Goal: Obtain resource: Download file/media

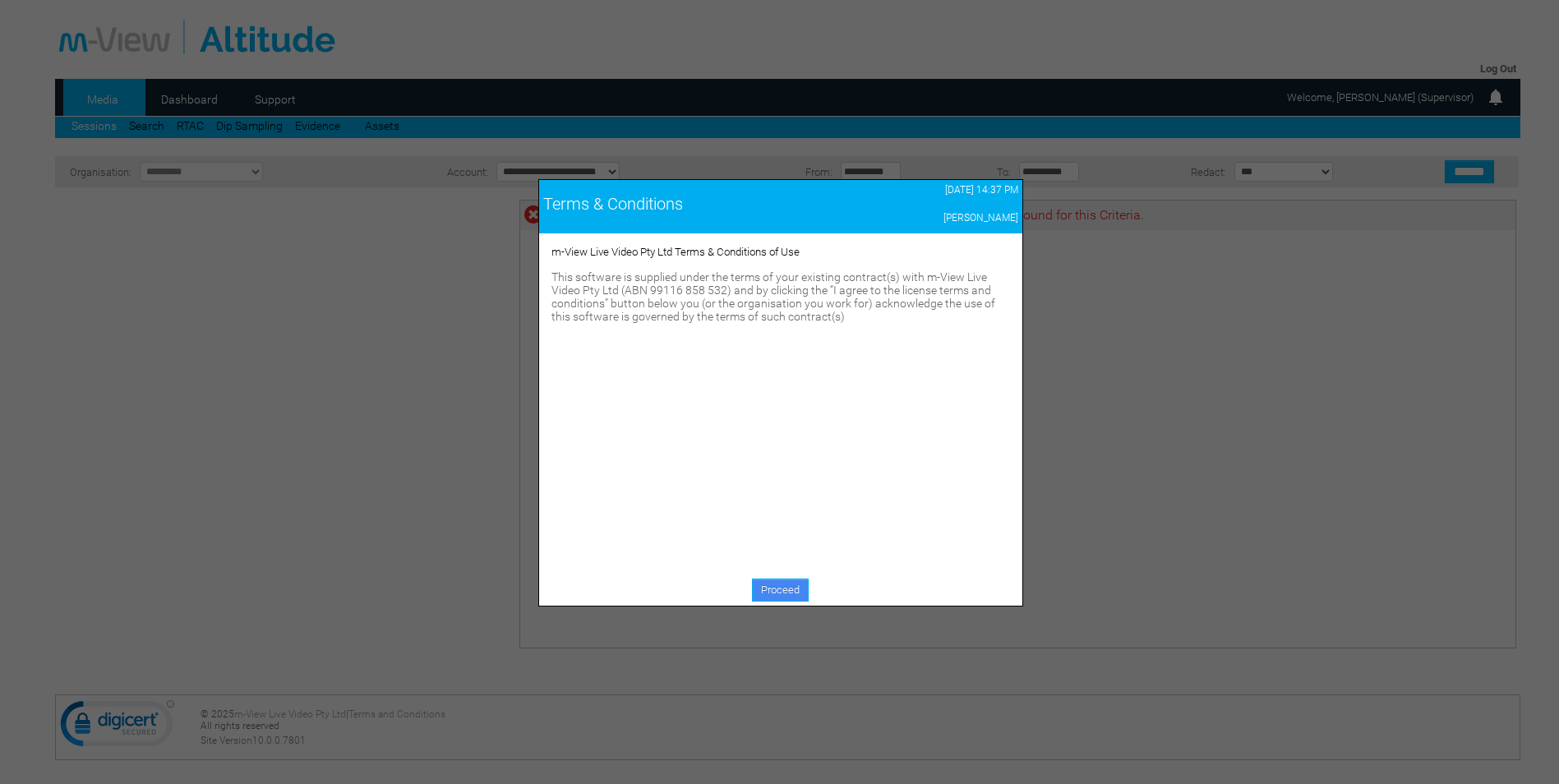
click at [782, 591] on link "Proceed" at bounding box center [780, 590] width 57 height 23
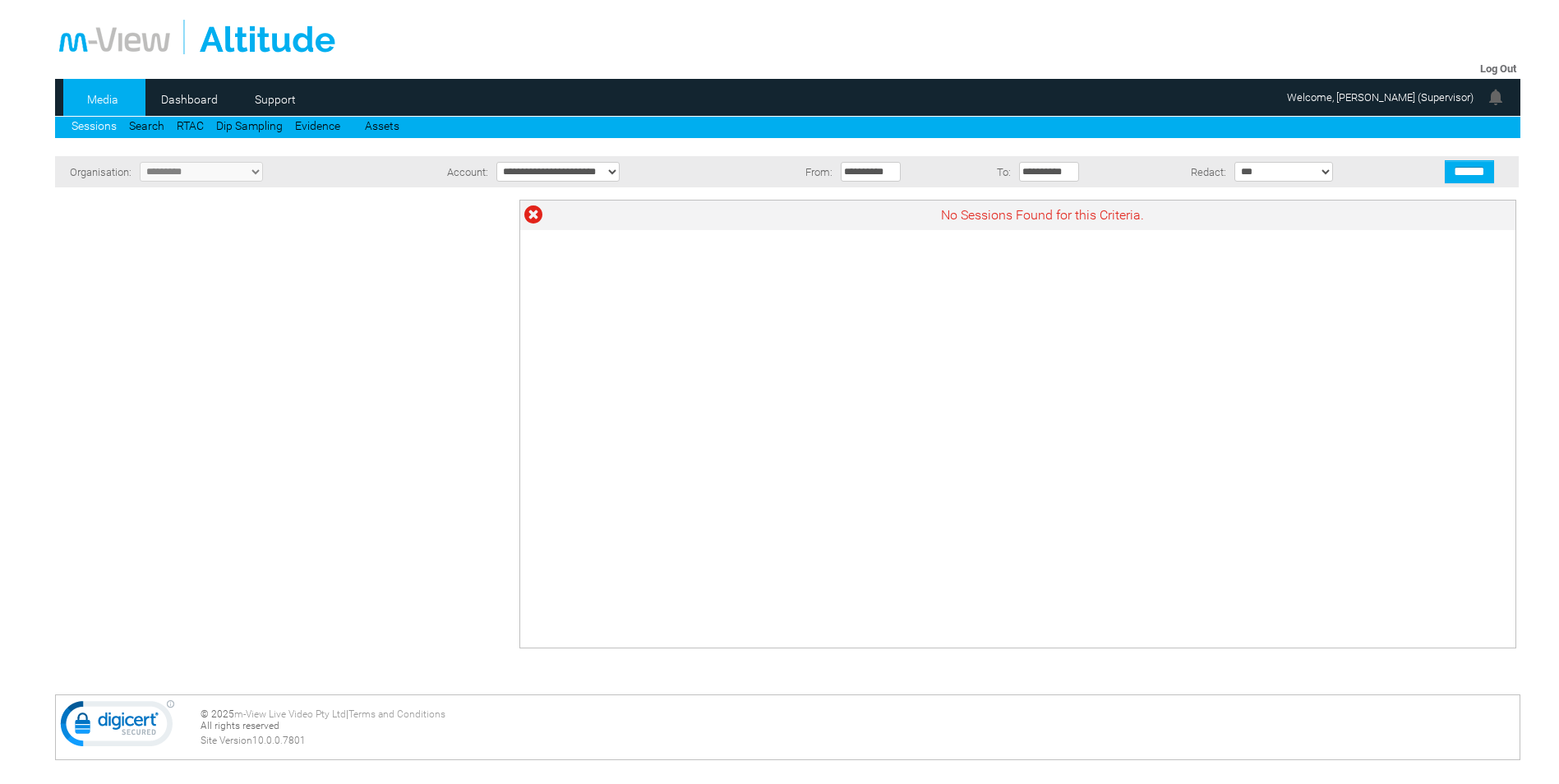
click at [110, 101] on link "Media" at bounding box center [102, 100] width 80 height 24
click at [103, 94] on link "Media" at bounding box center [102, 100] width 80 height 24
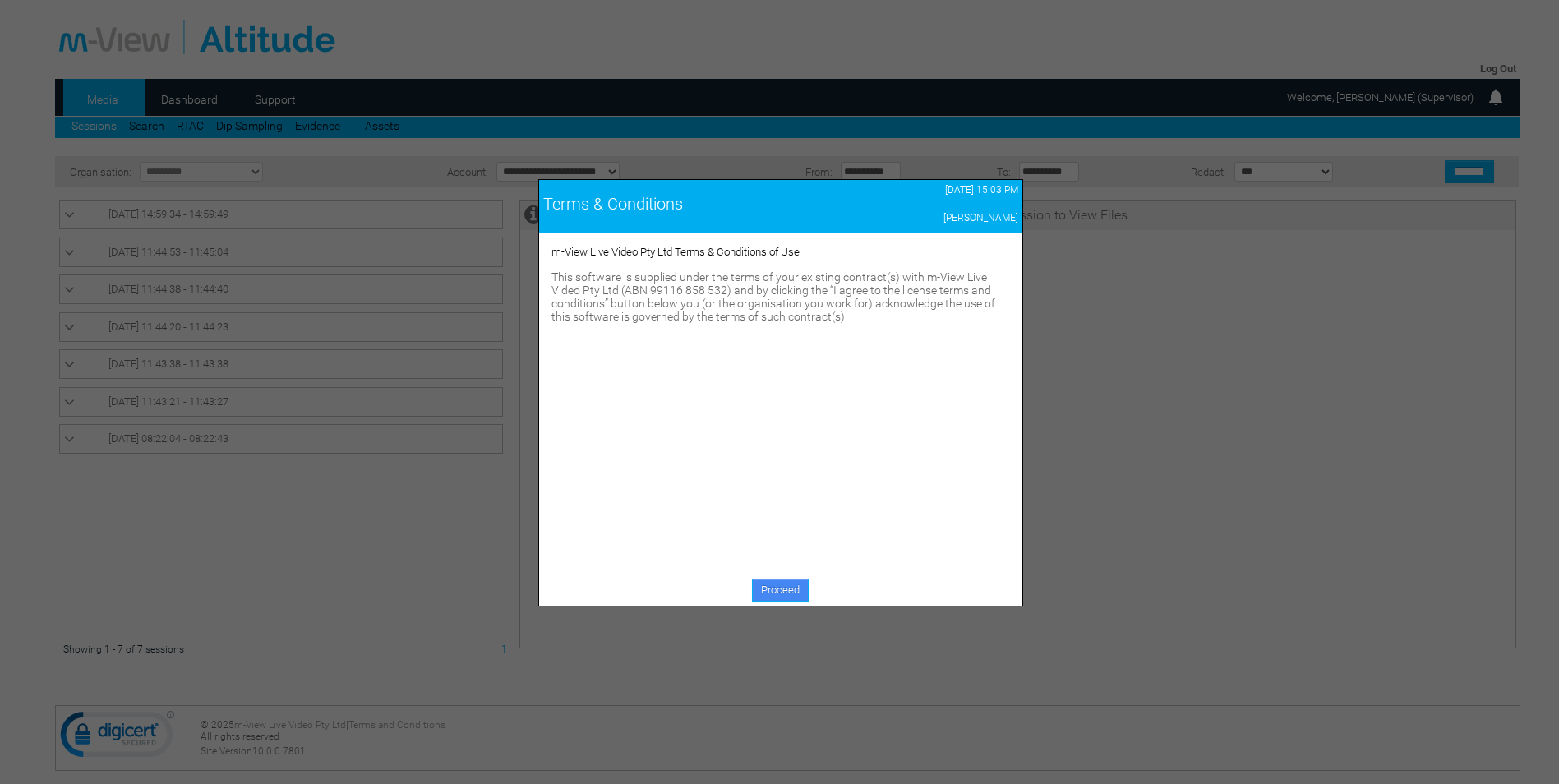
click at [791, 585] on link "Proceed" at bounding box center [780, 590] width 57 height 23
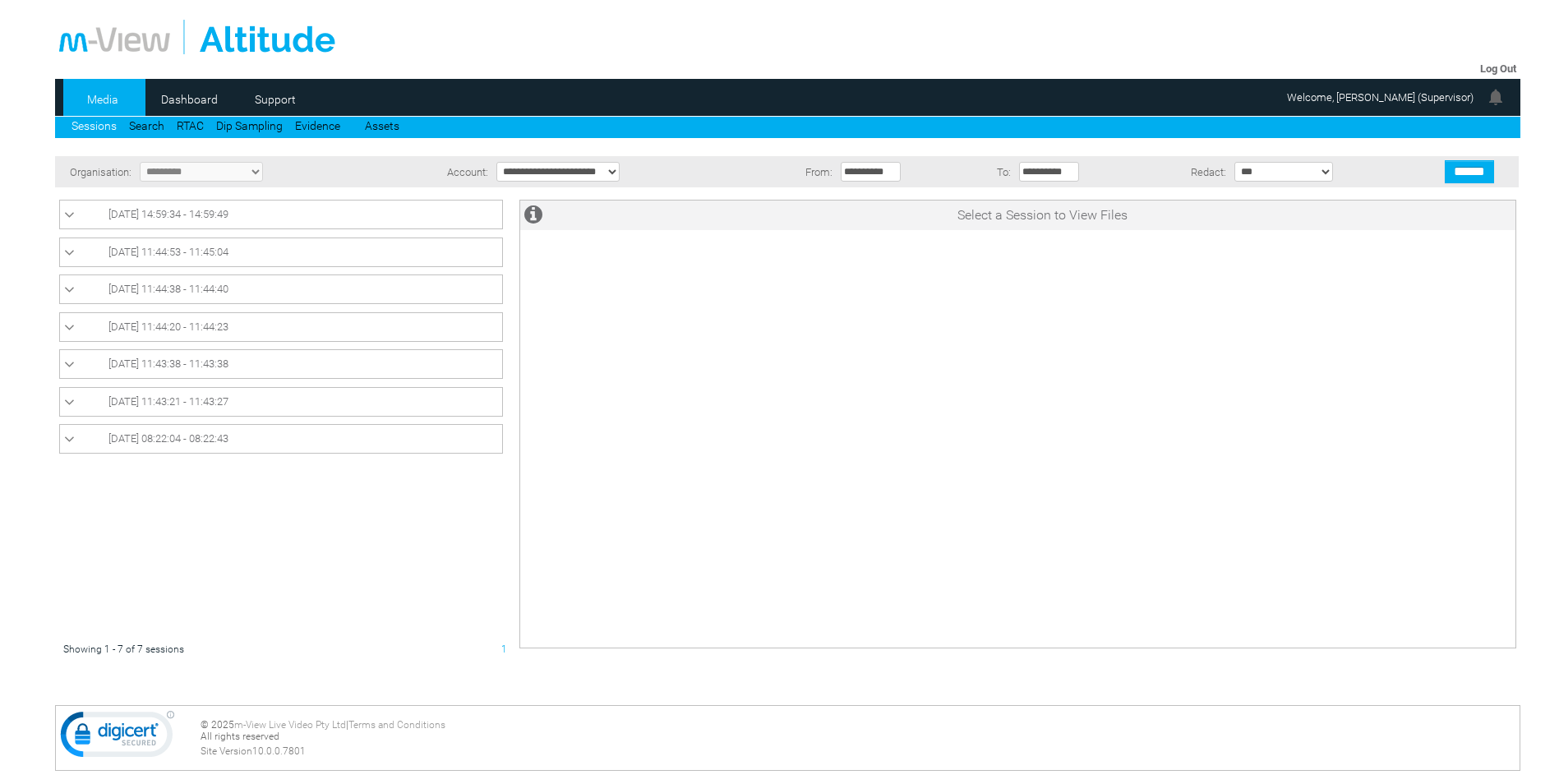
click at [74, 210] on icon at bounding box center [69, 215] width 11 height 17
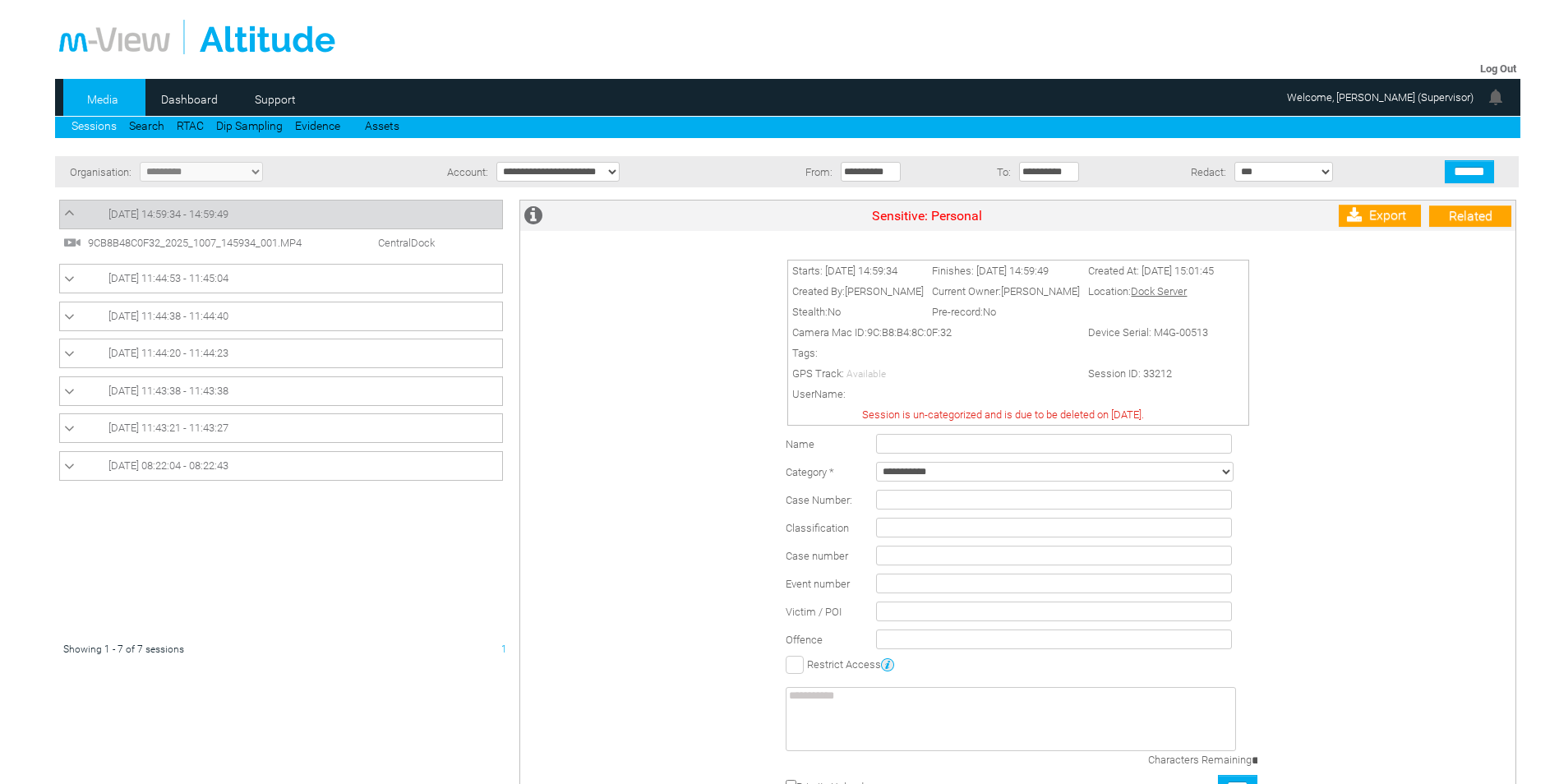
click at [68, 212] on icon at bounding box center [69, 213] width 11 height 17
click at [69, 212] on icon at bounding box center [69, 215] width 11 height 17
click at [99, 241] on span "9CB8B48C0F32_2025_1007_145934_001.MP4" at bounding box center [209, 242] width 250 height 12
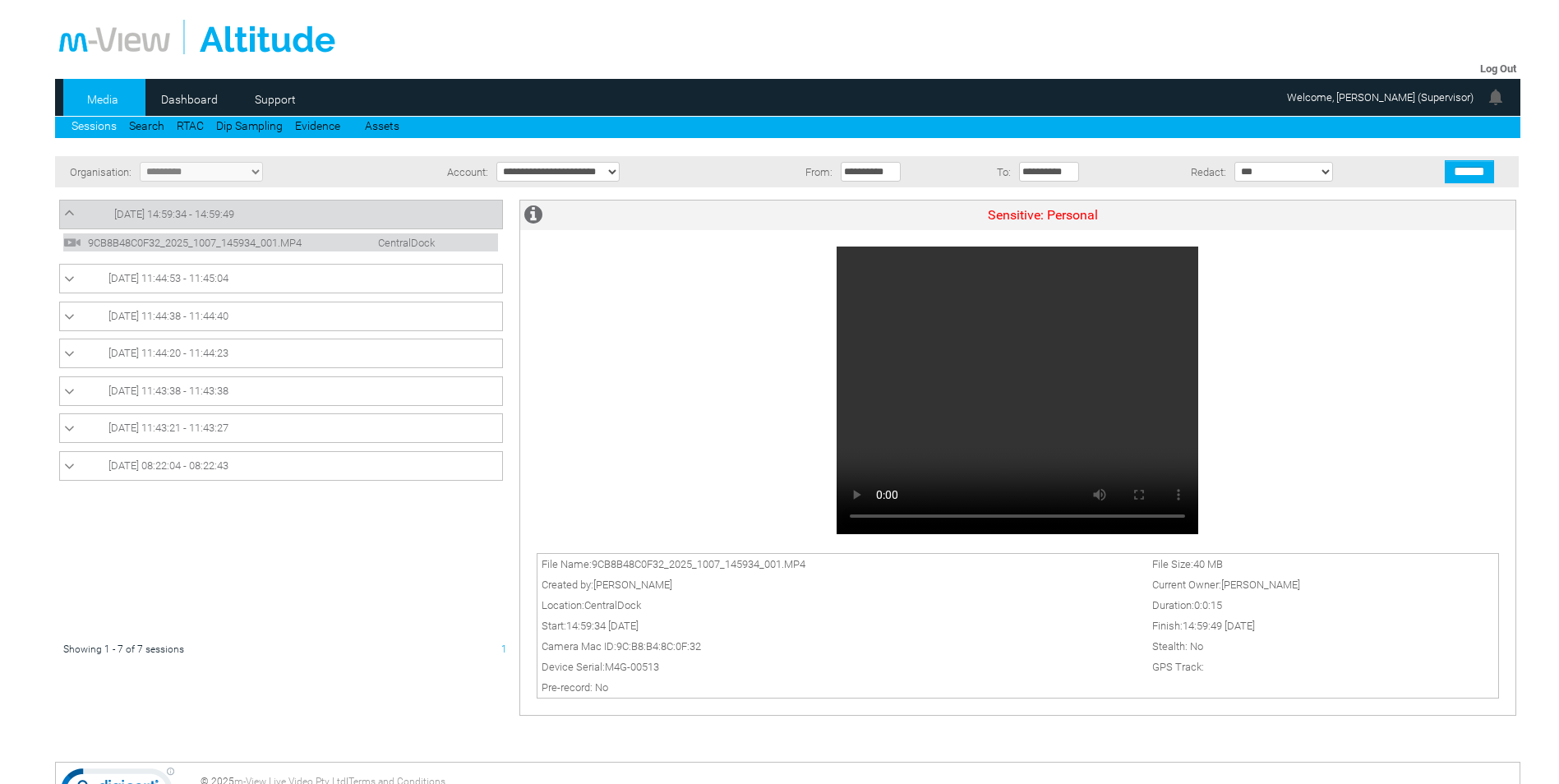
click at [156, 466] on span "[DATE] 08:22:04 - 08:22:43" at bounding box center [168, 466] width 120 height 12
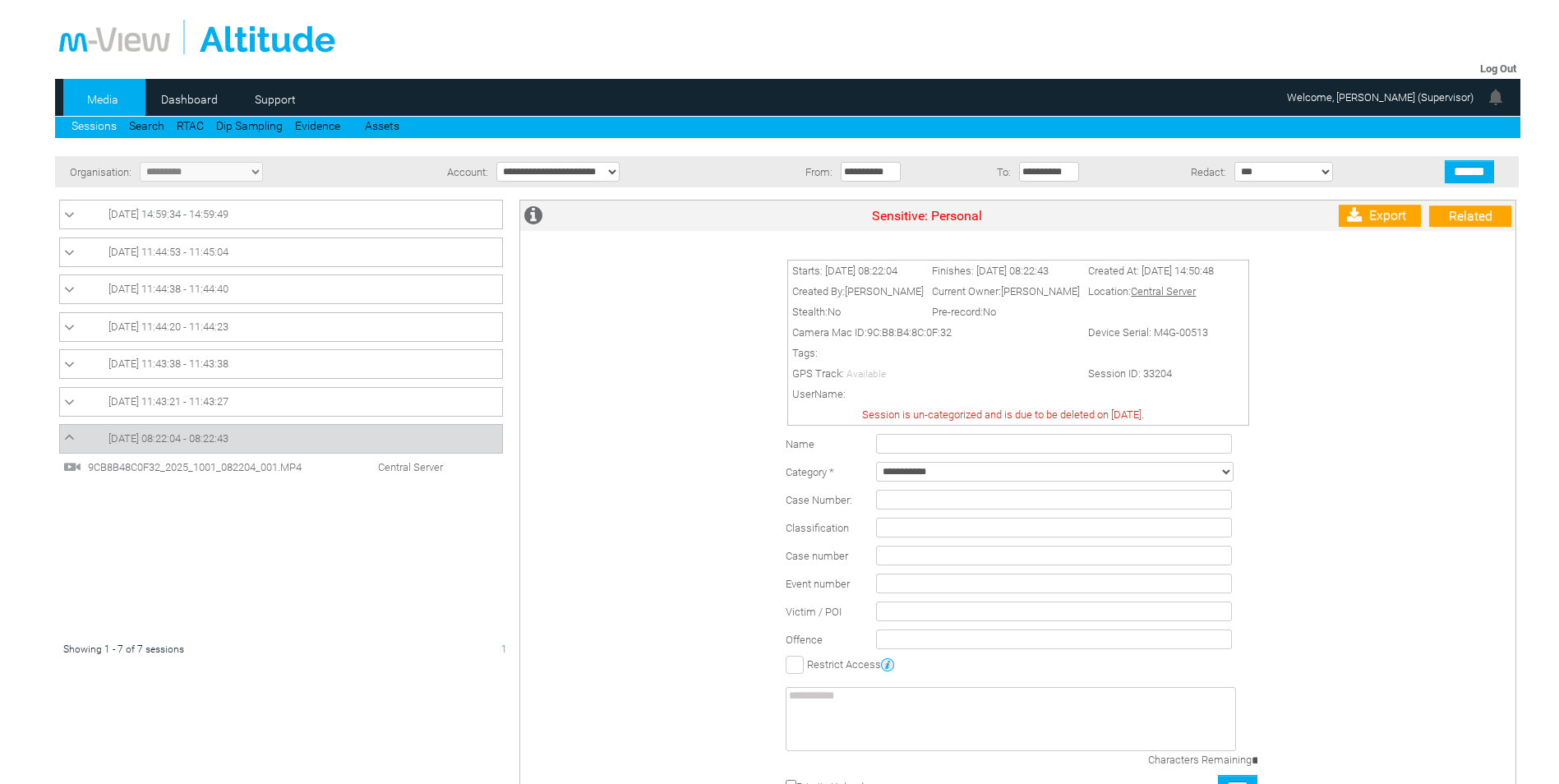
click at [120, 368] on span "[DATE] 11:43:38 - 11:43:38" at bounding box center [168, 363] width 120 height 12
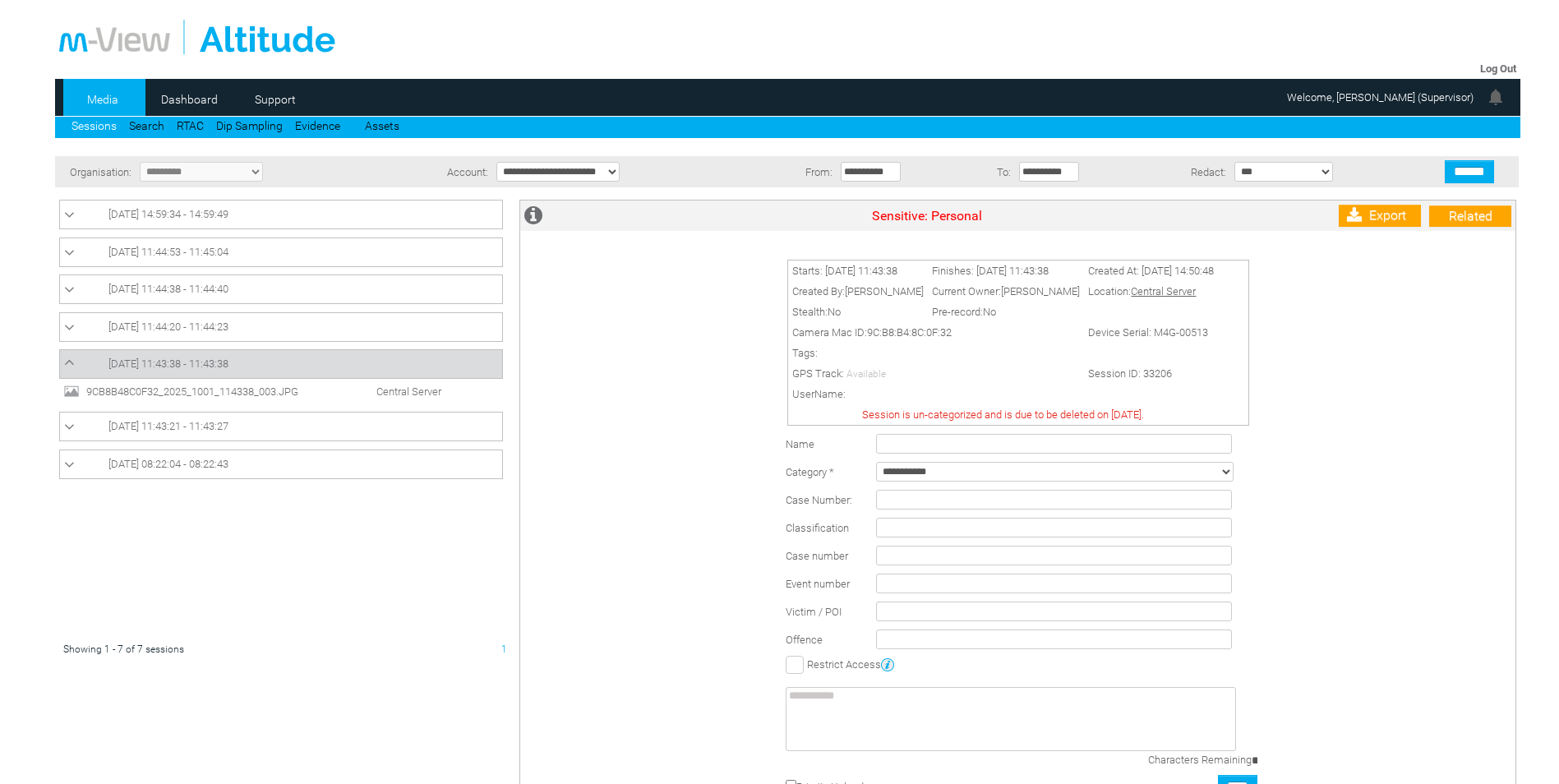
click at [102, 393] on span "9CB8B48C0F32_2025_1001_114338_003.JPG" at bounding box center [207, 391] width 250 height 12
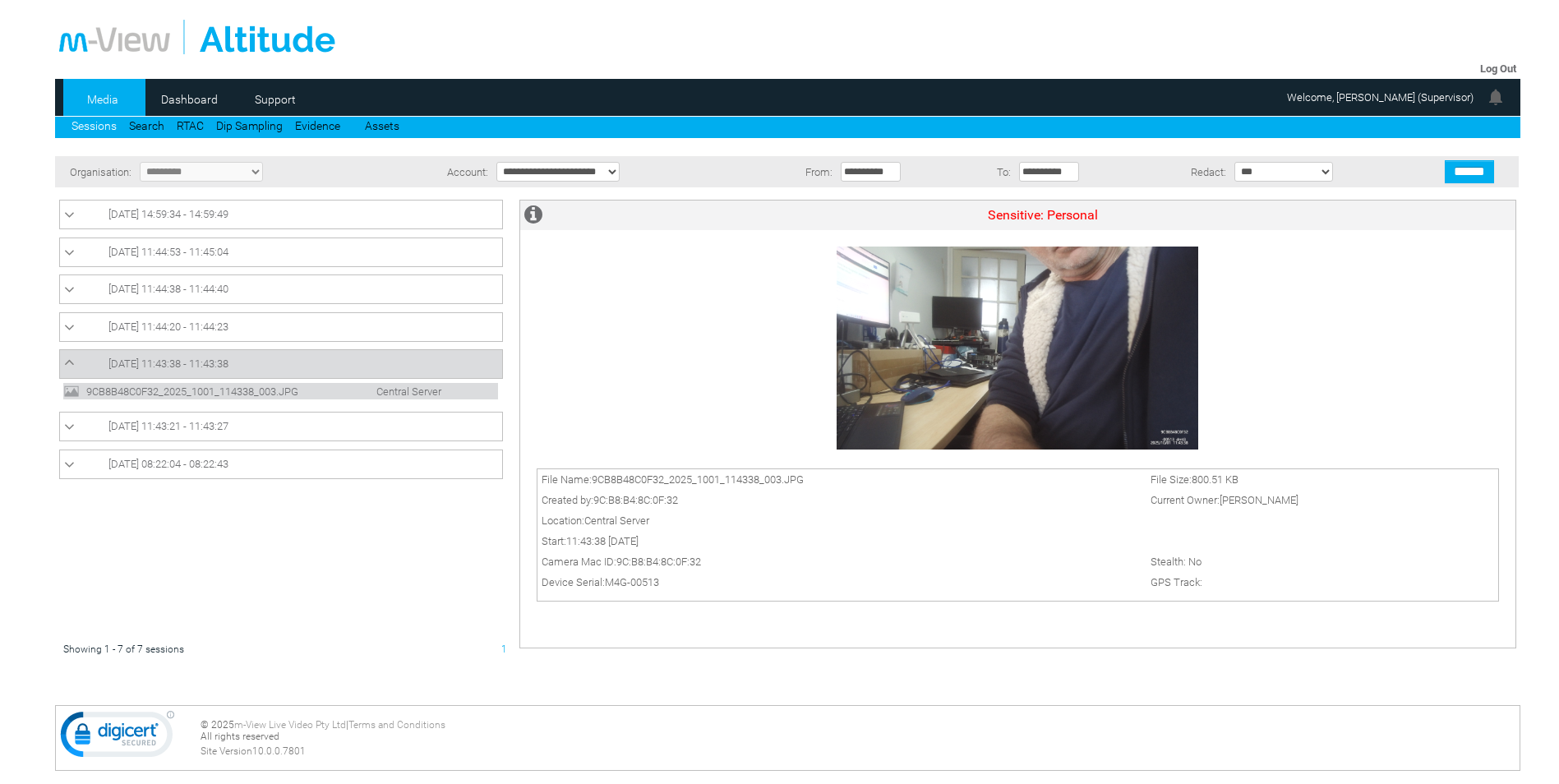
click at [228, 459] on span "[DATE] 08:22:04 - 08:22:43" at bounding box center [168, 464] width 120 height 12
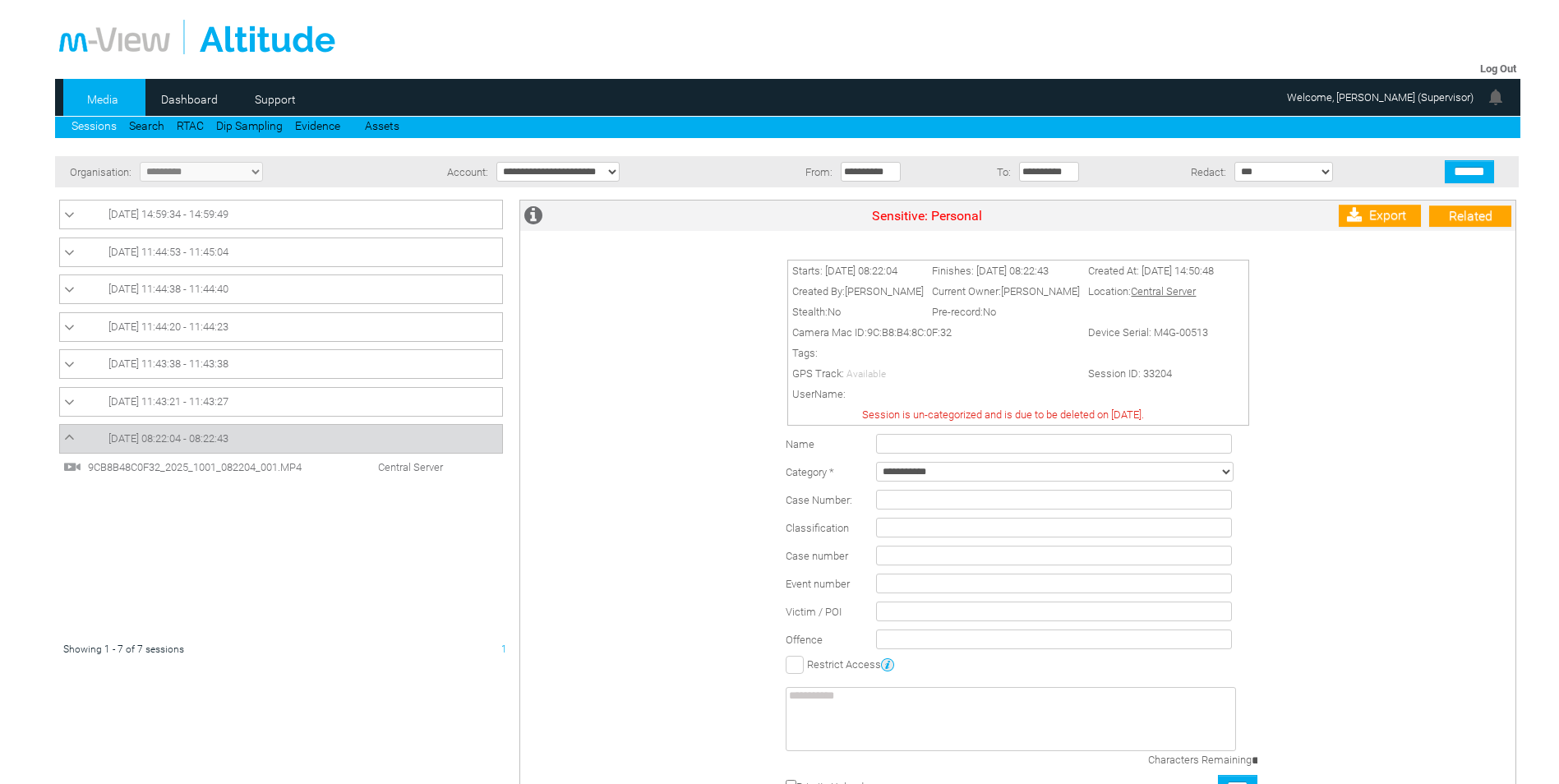
click at [95, 464] on span "9CB8B48C0F32_2025_1001_082204_001.MP4" at bounding box center [209, 467] width 250 height 12
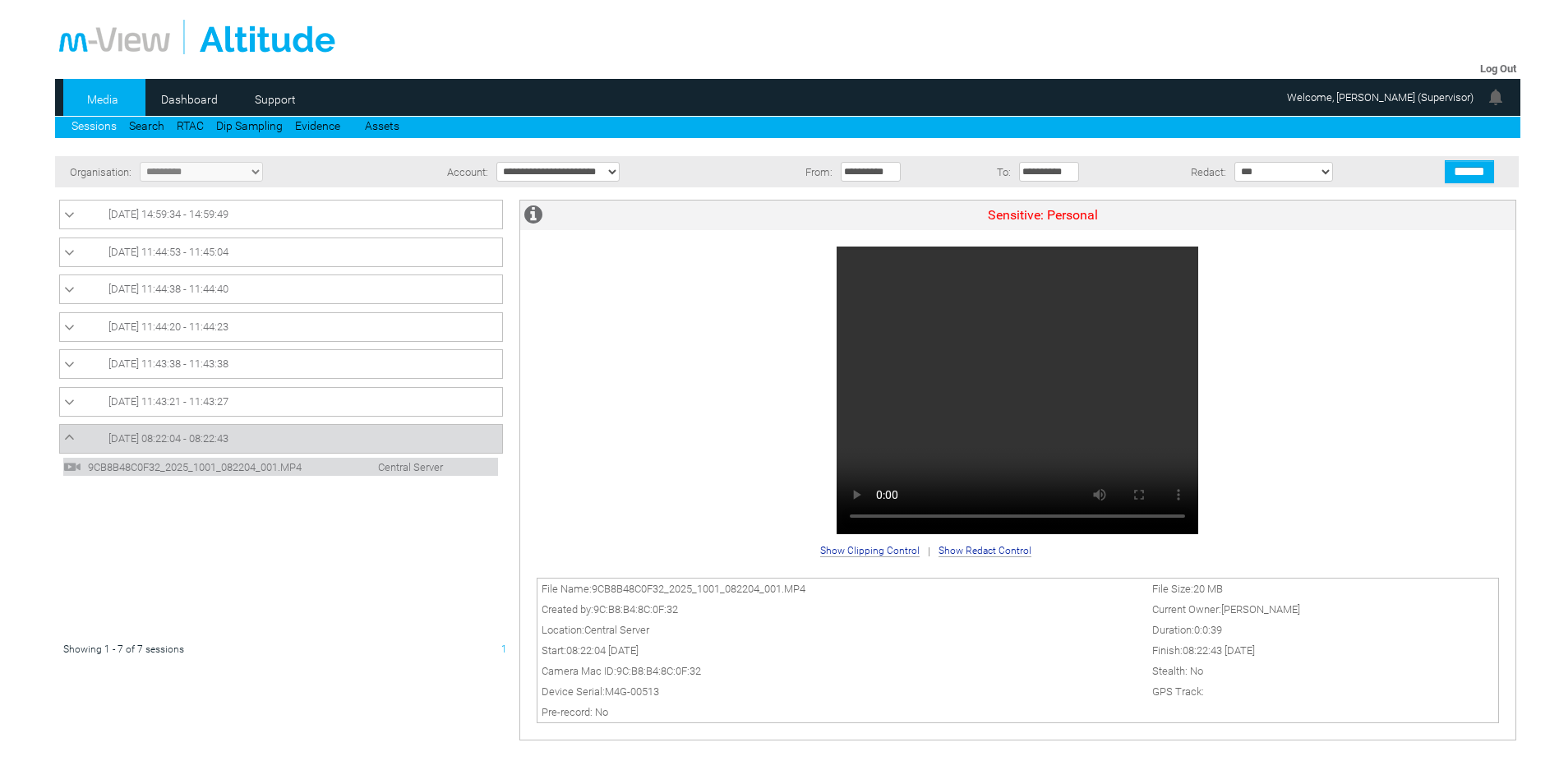
click at [139, 213] on span "[DATE] 14:59:34 - 14:59:49" at bounding box center [168, 214] width 120 height 12
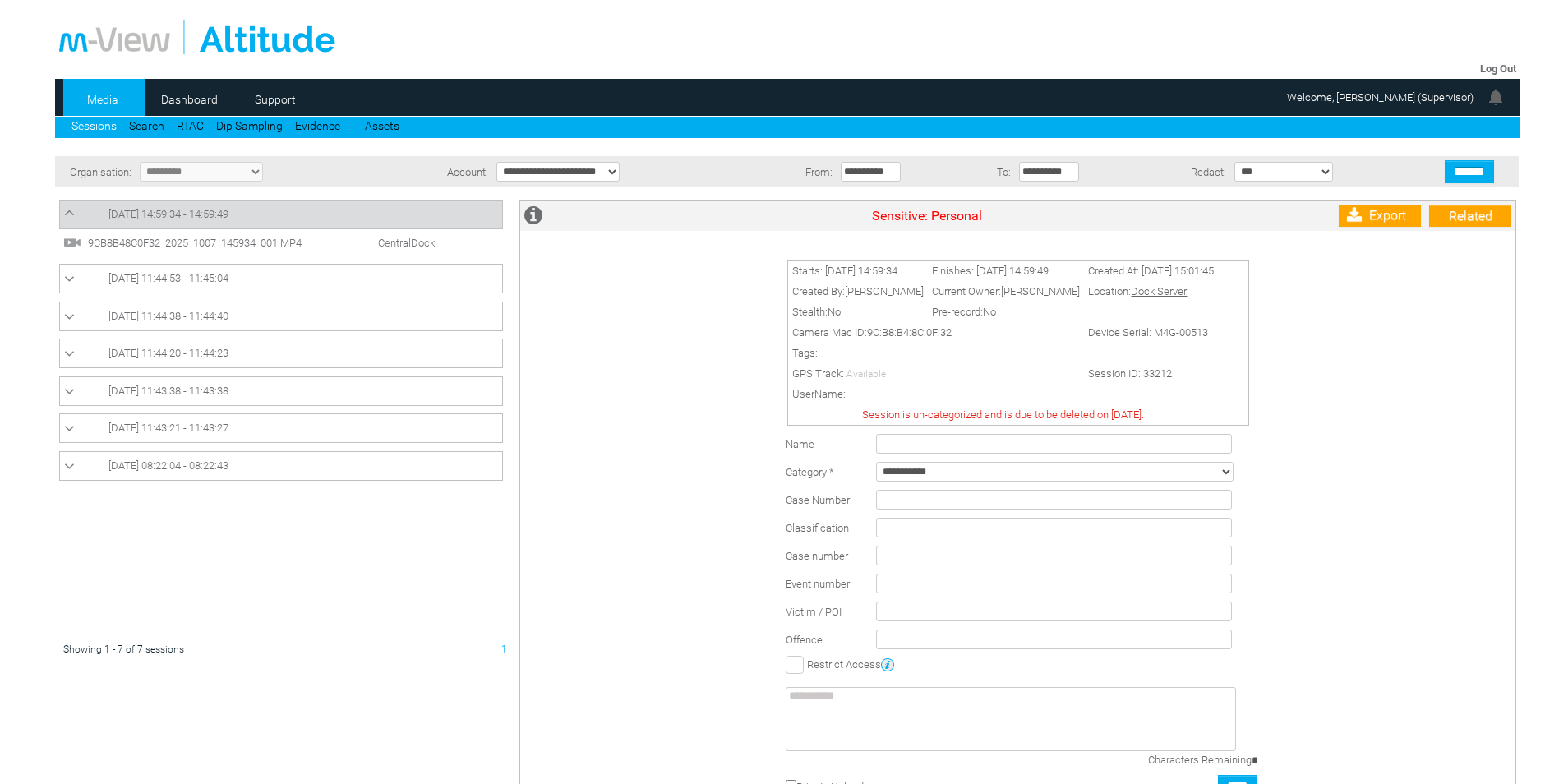
click at [93, 239] on span "9CB8B48C0F32_2025_1007_145934_001.MP4" at bounding box center [209, 242] width 250 height 12
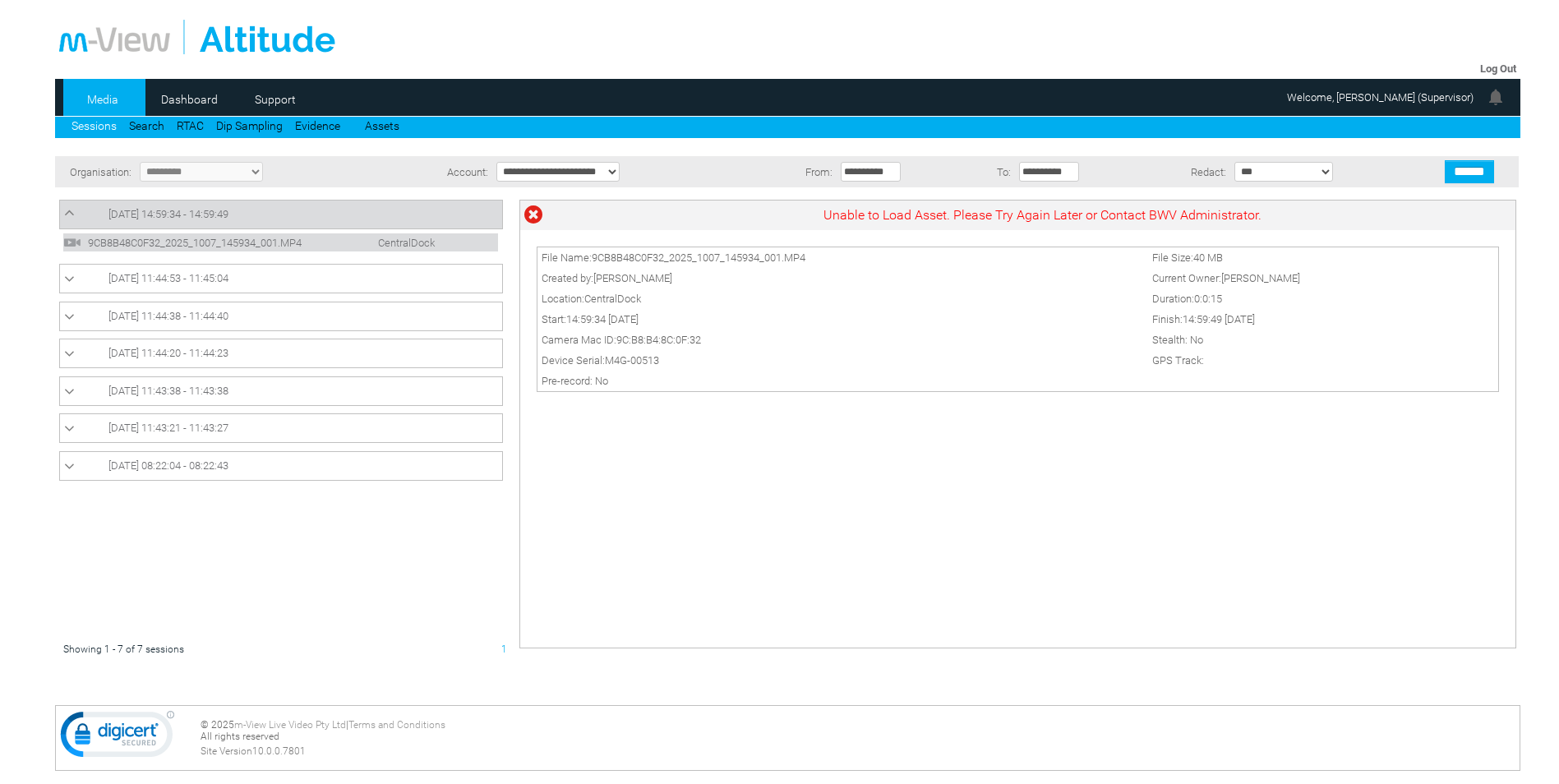
click at [146, 213] on span "[DATE] 14:59:34 - 14:59:49" at bounding box center [168, 214] width 120 height 12
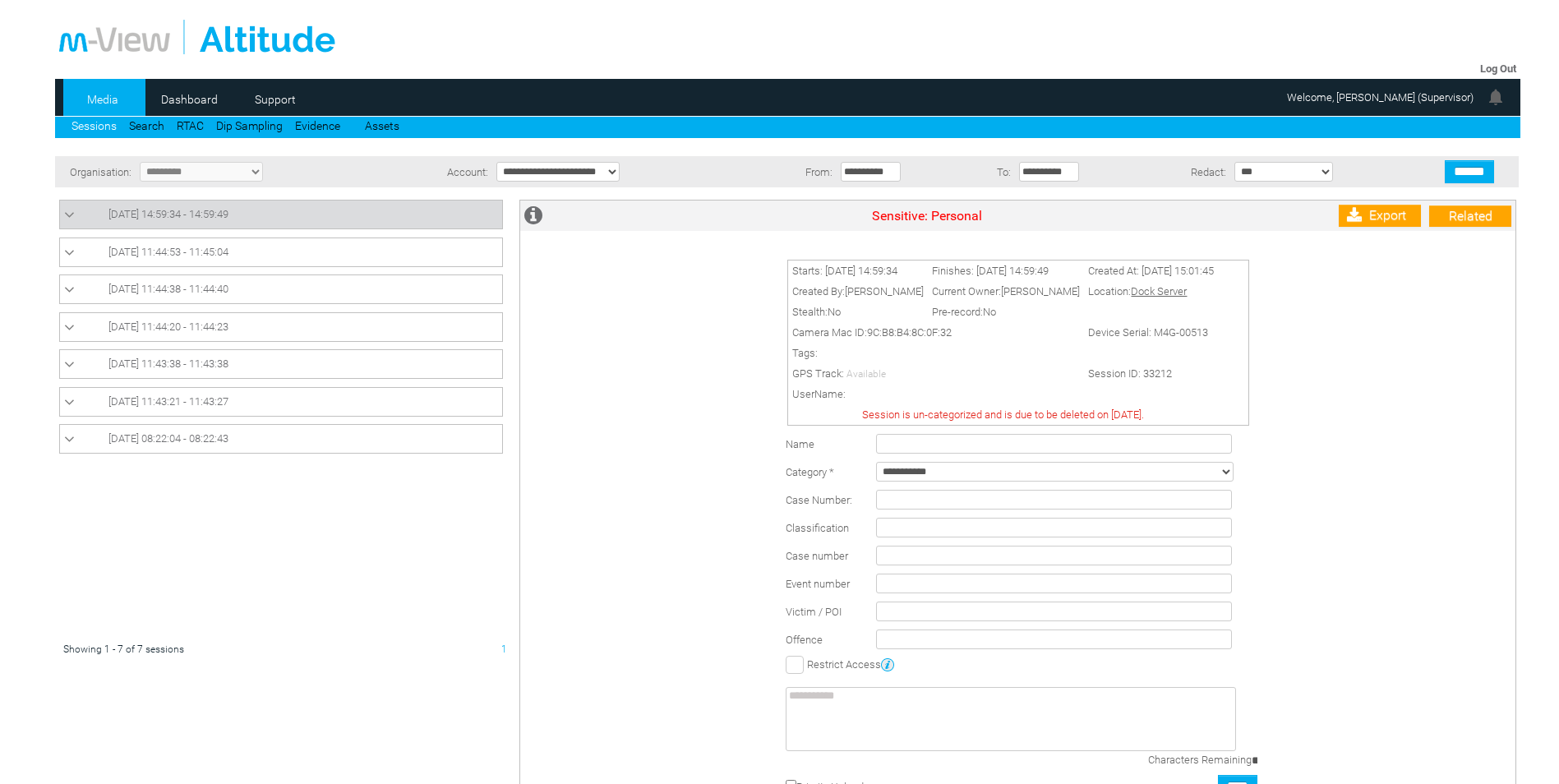
click at [72, 218] on icon at bounding box center [69, 215] width 11 height 17
click at [99, 243] on span "9CB8B48C0F32_2025_1007_145934_001.MP4" at bounding box center [209, 242] width 250 height 12
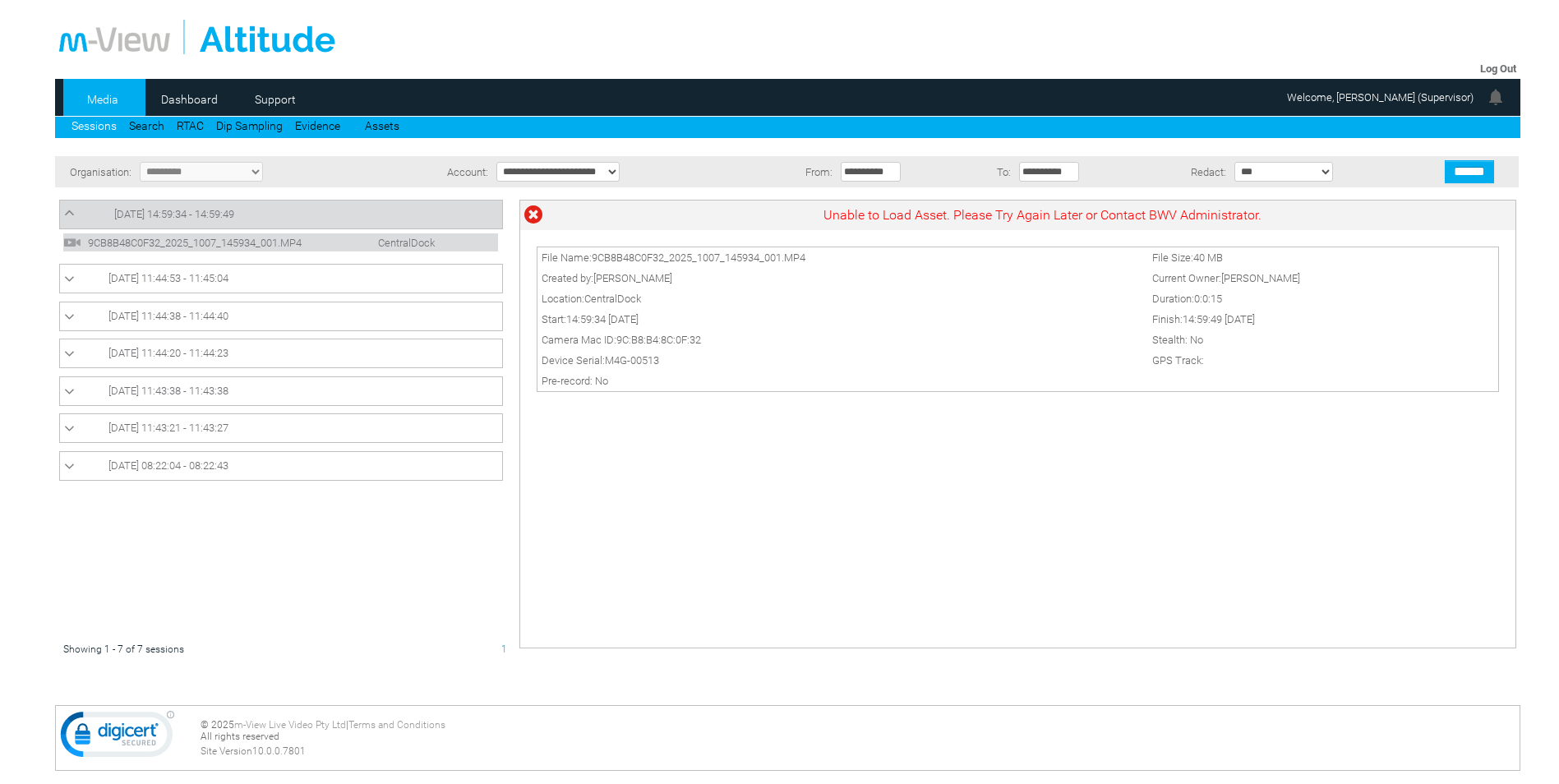
click at [215, 238] on span "9CB8B48C0F32_2025_1007_145934_001.MP4" at bounding box center [209, 242] width 250 height 12
click at [168, 283] on span "[DATE] 11:44:53 - 11:45:04" at bounding box center [168, 278] width 120 height 12
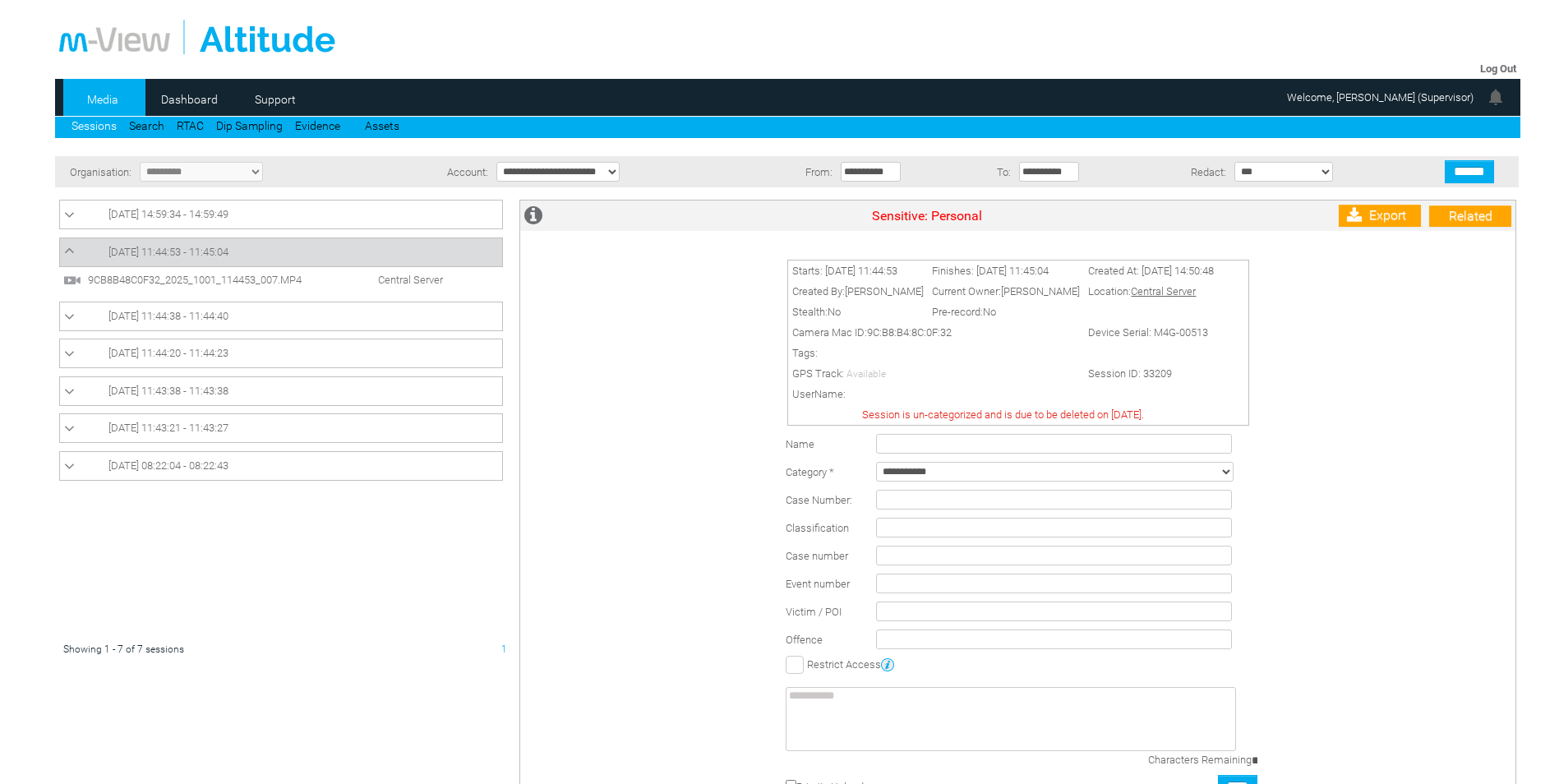
click at [74, 284] on img at bounding box center [72, 280] width 18 height 18
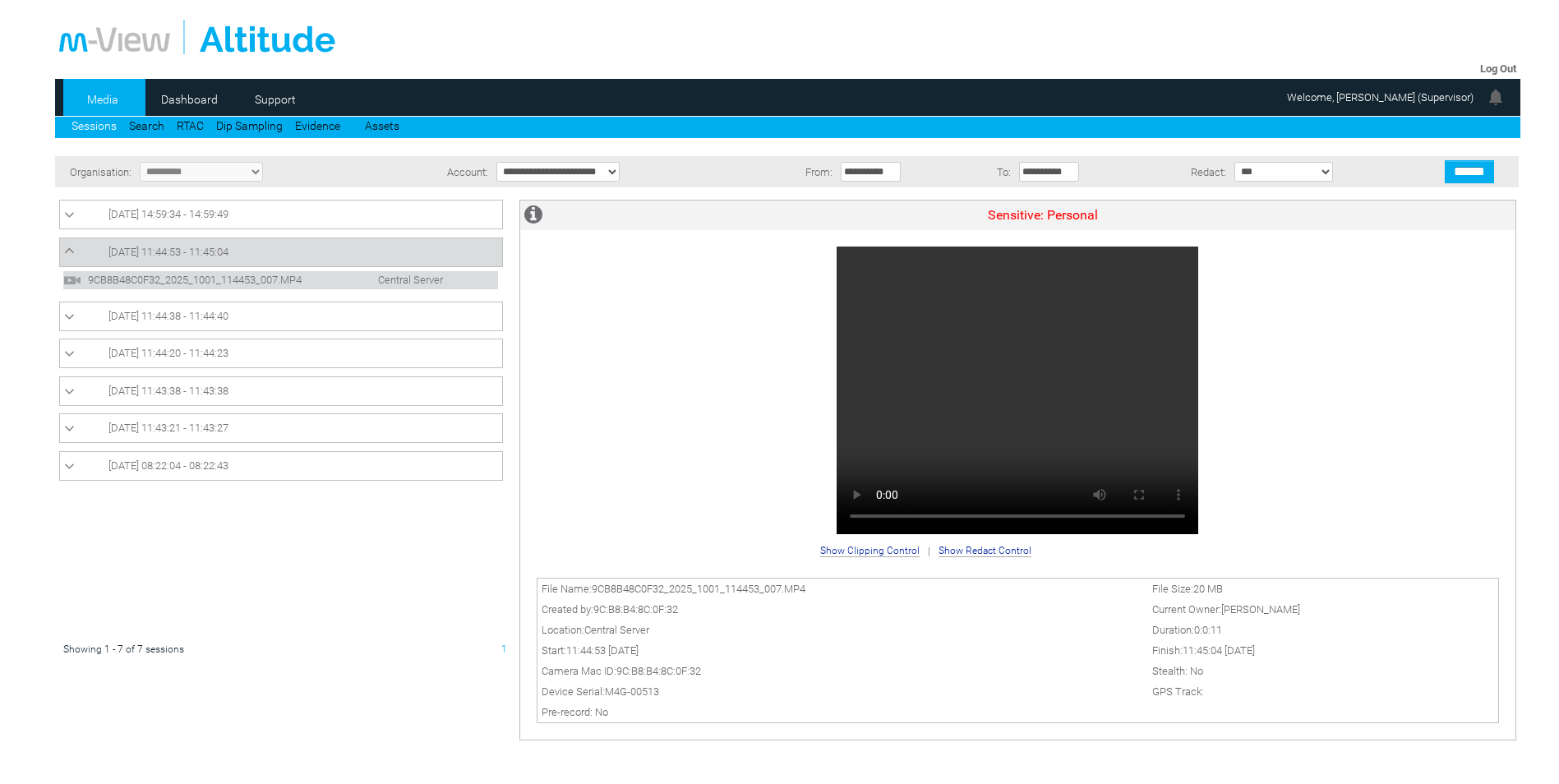
click at [68, 214] on icon at bounding box center [69, 215] width 11 height 17
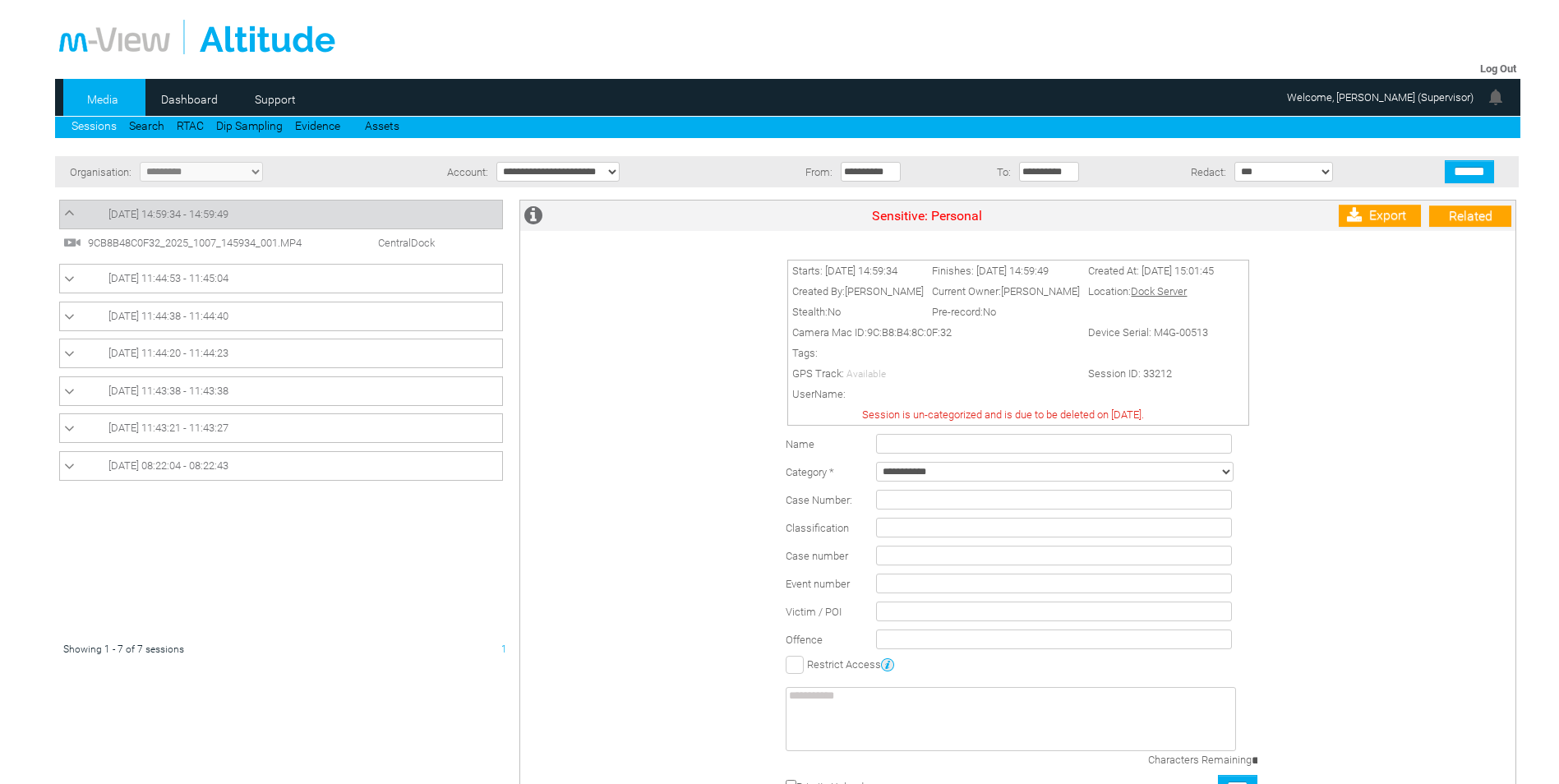
click at [116, 243] on span "9CB8B48C0F32_2025_1007_145934_001.MP4" at bounding box center [209, 242] width 250 height 12
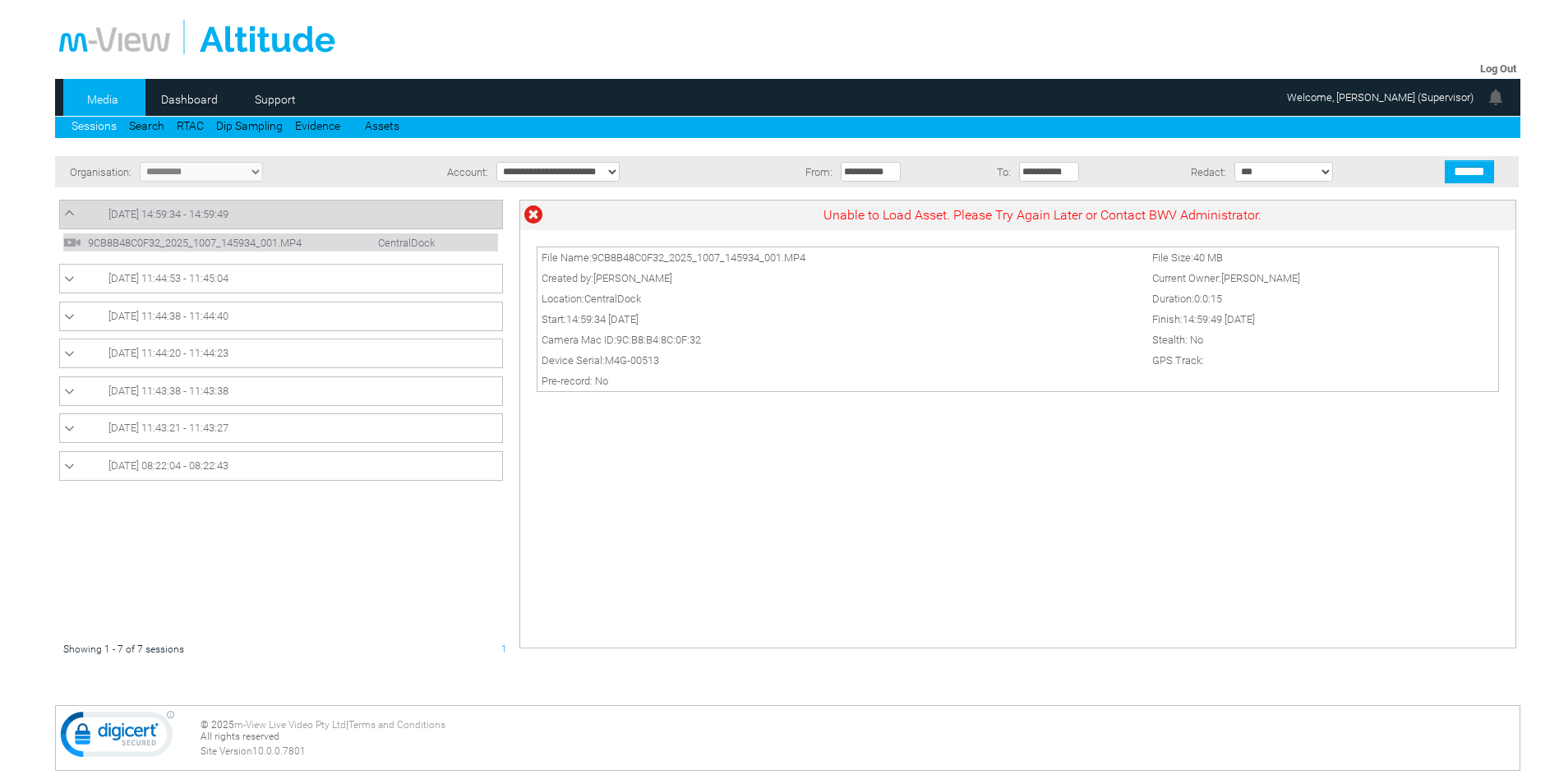
click at [71, 280] on icon at bounding box center [69, 279] width 11 height 17
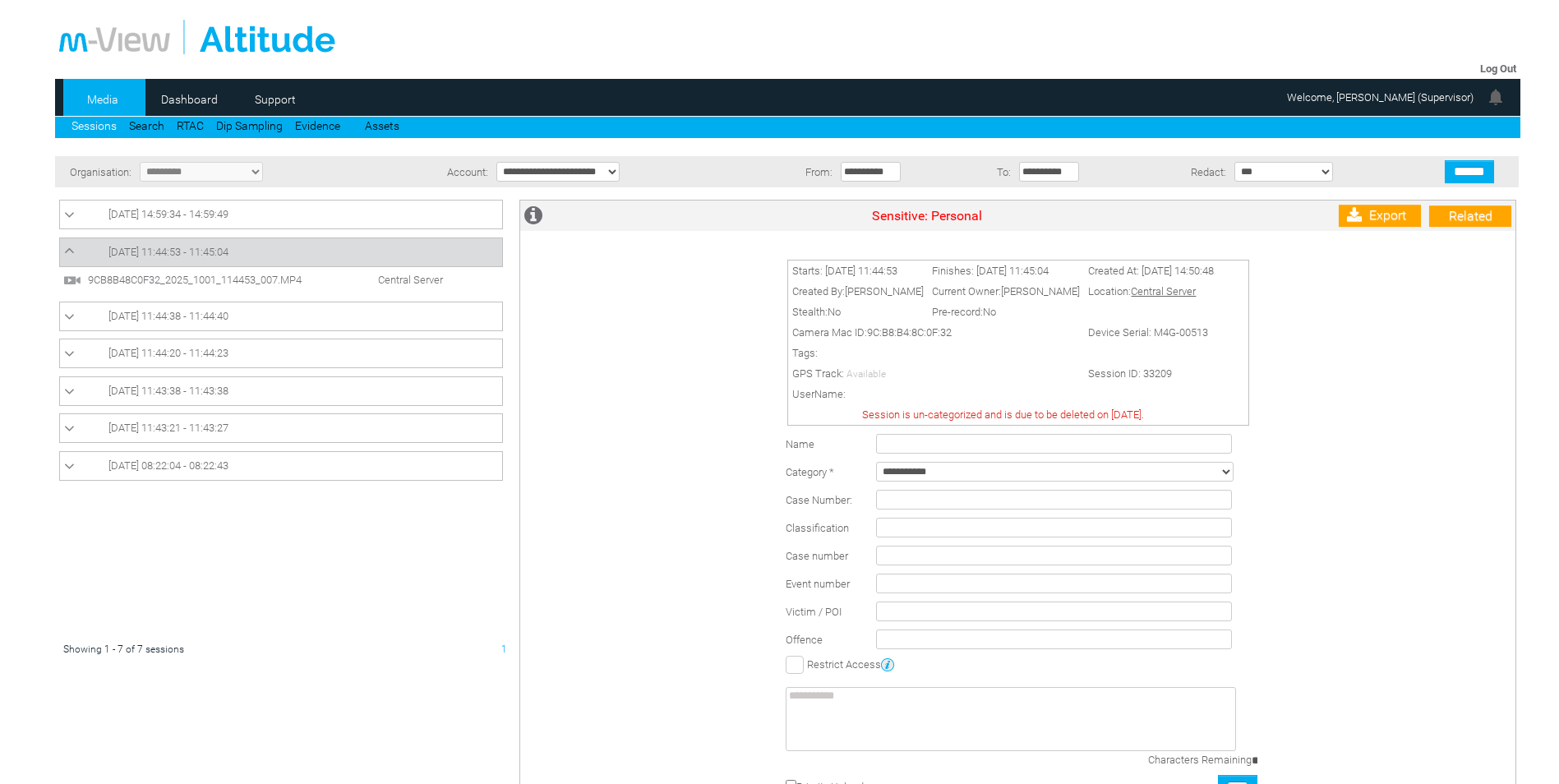
click at [149, 277] on span "9CB8B48C0F32_2025_1001_114453_007.MP4" at bounding box center [209, 280] width 250 height 12
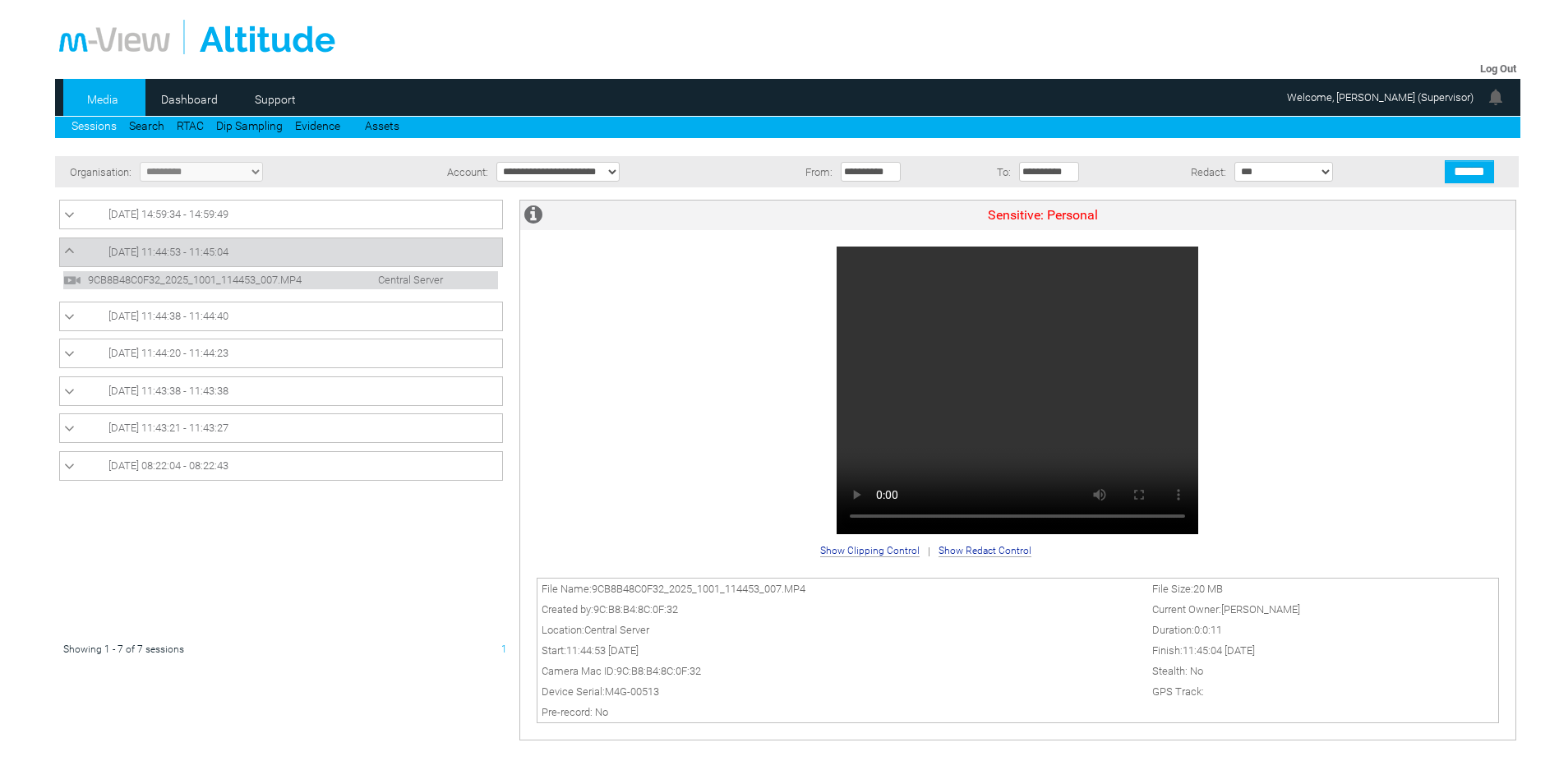
click at [67, 215] on icon at bounding box center [69, 215] width 11 height 17
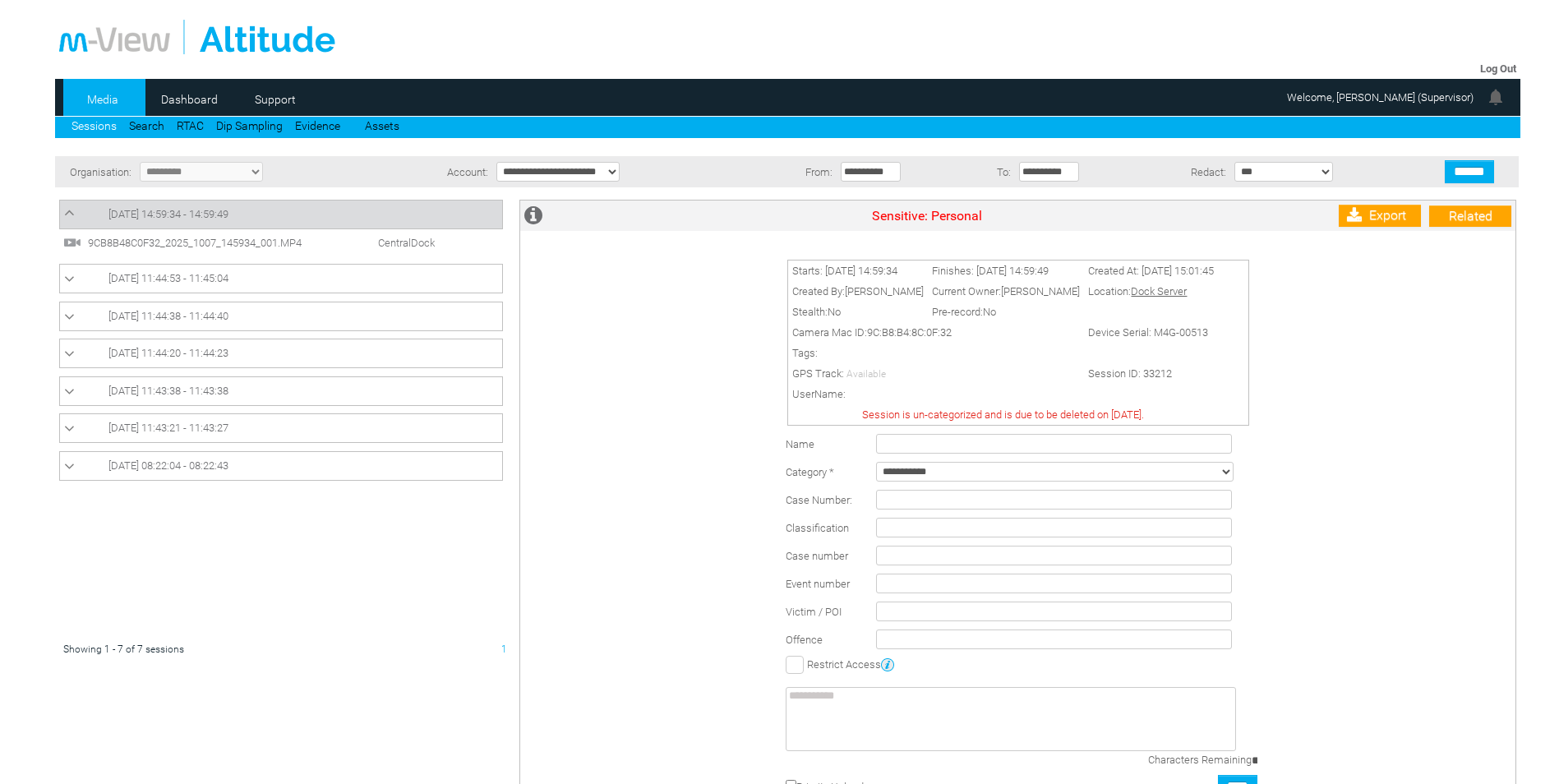
click at [102, 242] on span "9CB8B48C0F32_2025_1007_145934_001.MP4" at bounding box center [209, 242] width 250 height 12
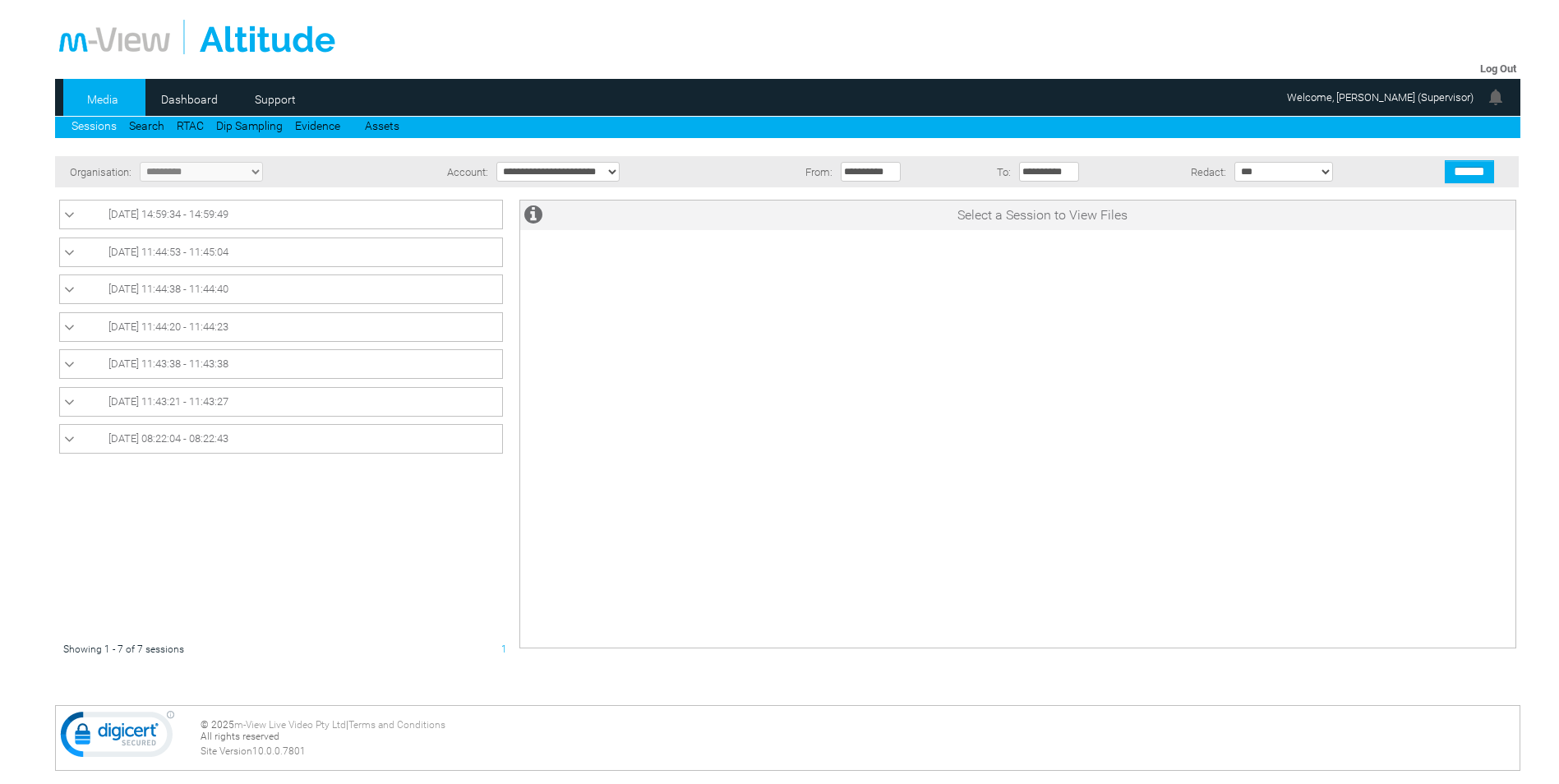
click at [105, 217] on link "07/10/2025 14:59:34 - 14:59:49" at bounding box center [281, 214] width 434 height 20
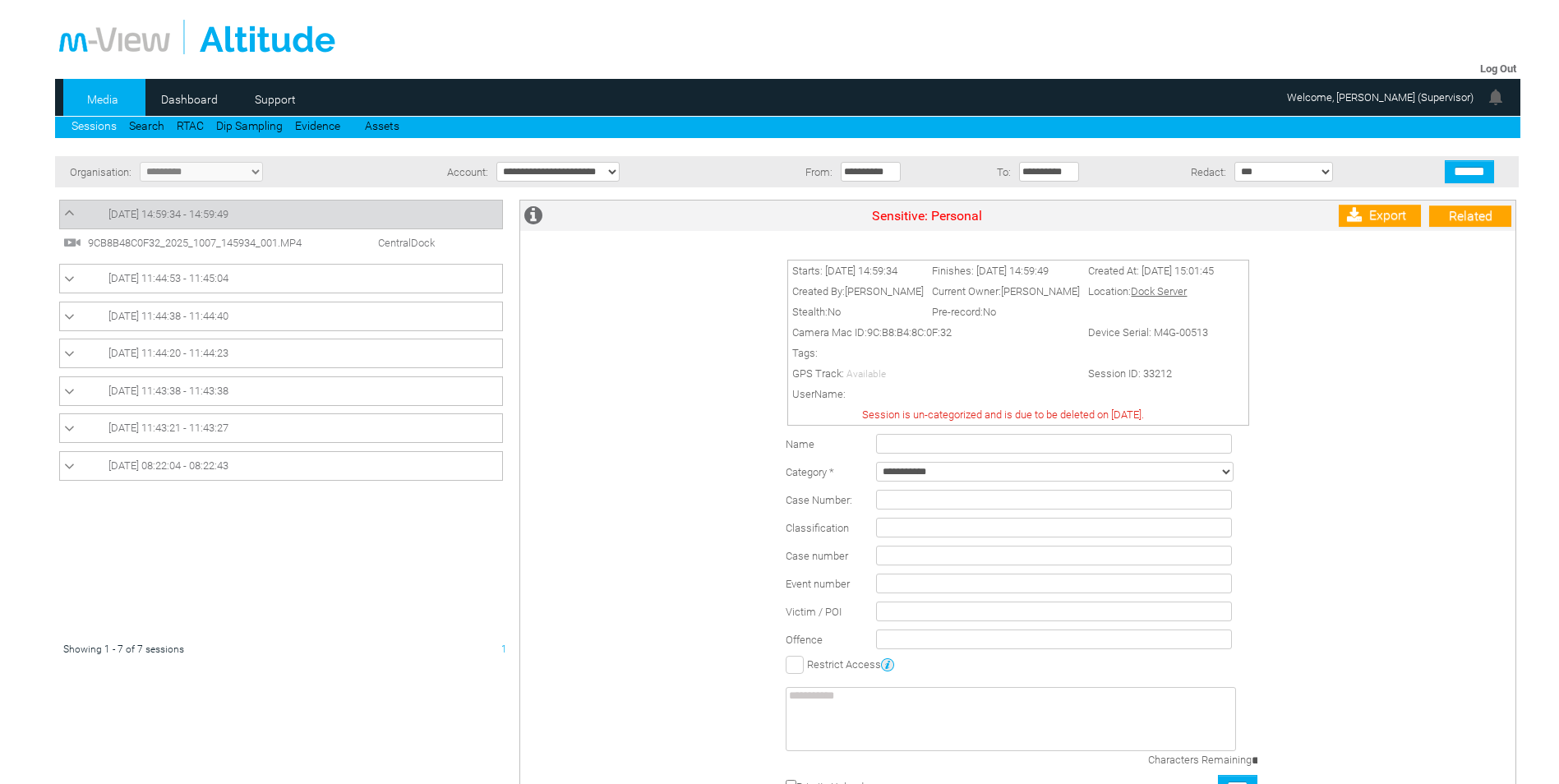
click at [74, 242] on img at bounding box center [72, 242] width 18 height 18
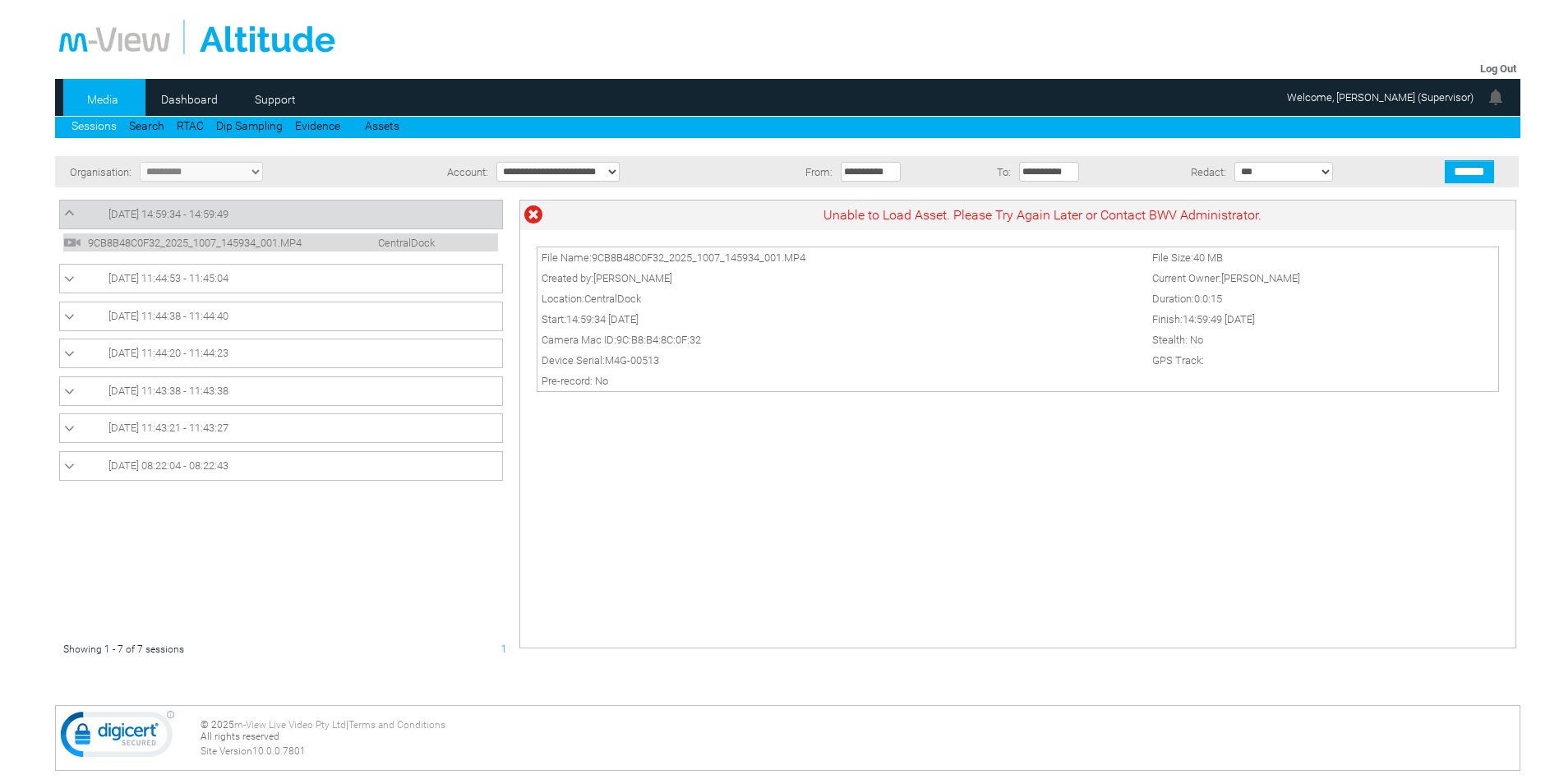
click at [69, 276] on icon at bounding box center [69, 279] width 11 height 17
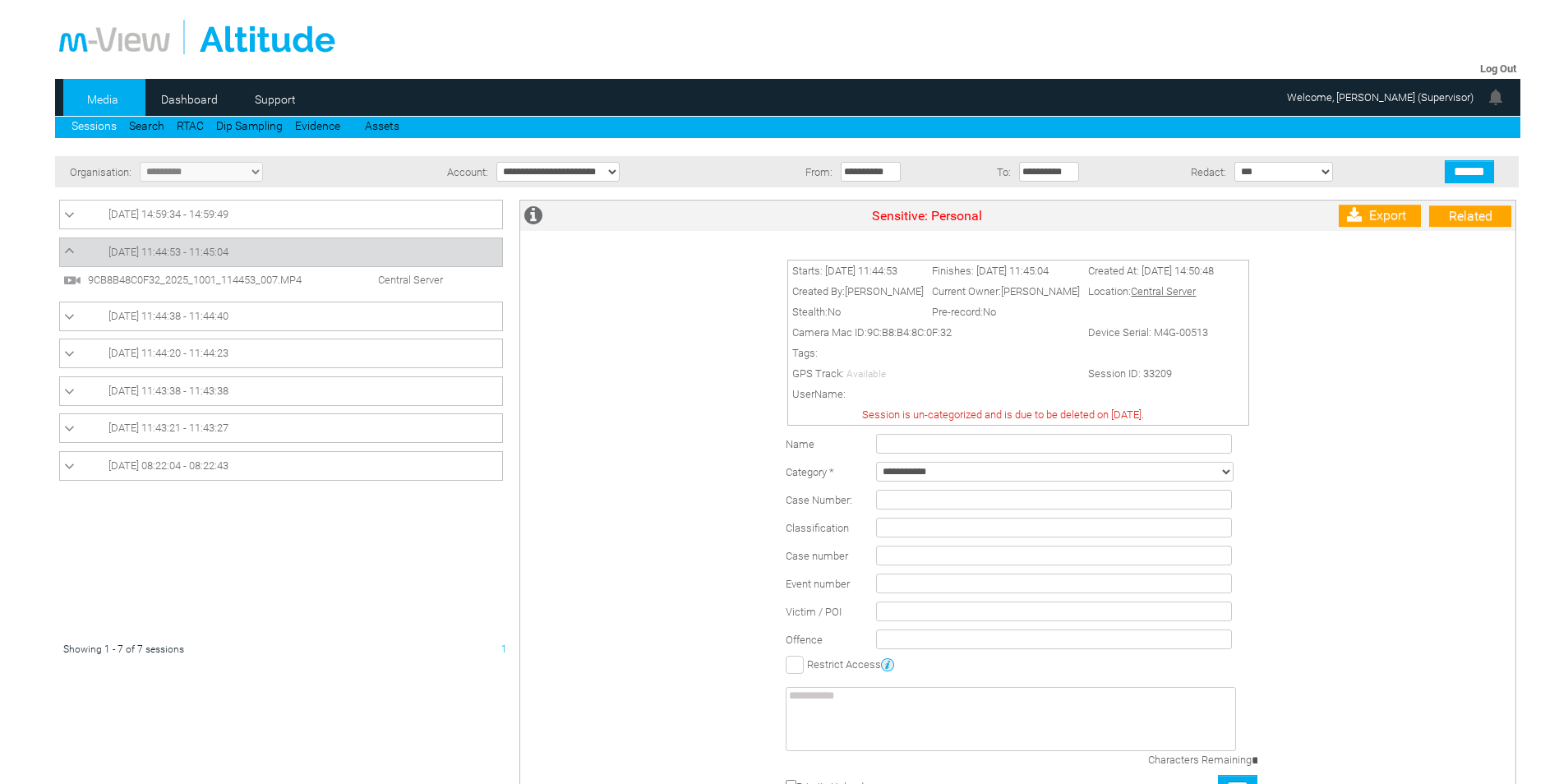
click at [144, 282] on span "9CB8B48C0F32_2025_1001_114453_007.MP4" at bounding box center [209, 280] width 250 height 12
click at [74, 284] on img at bounding box center [72, 280] width 18 height 18
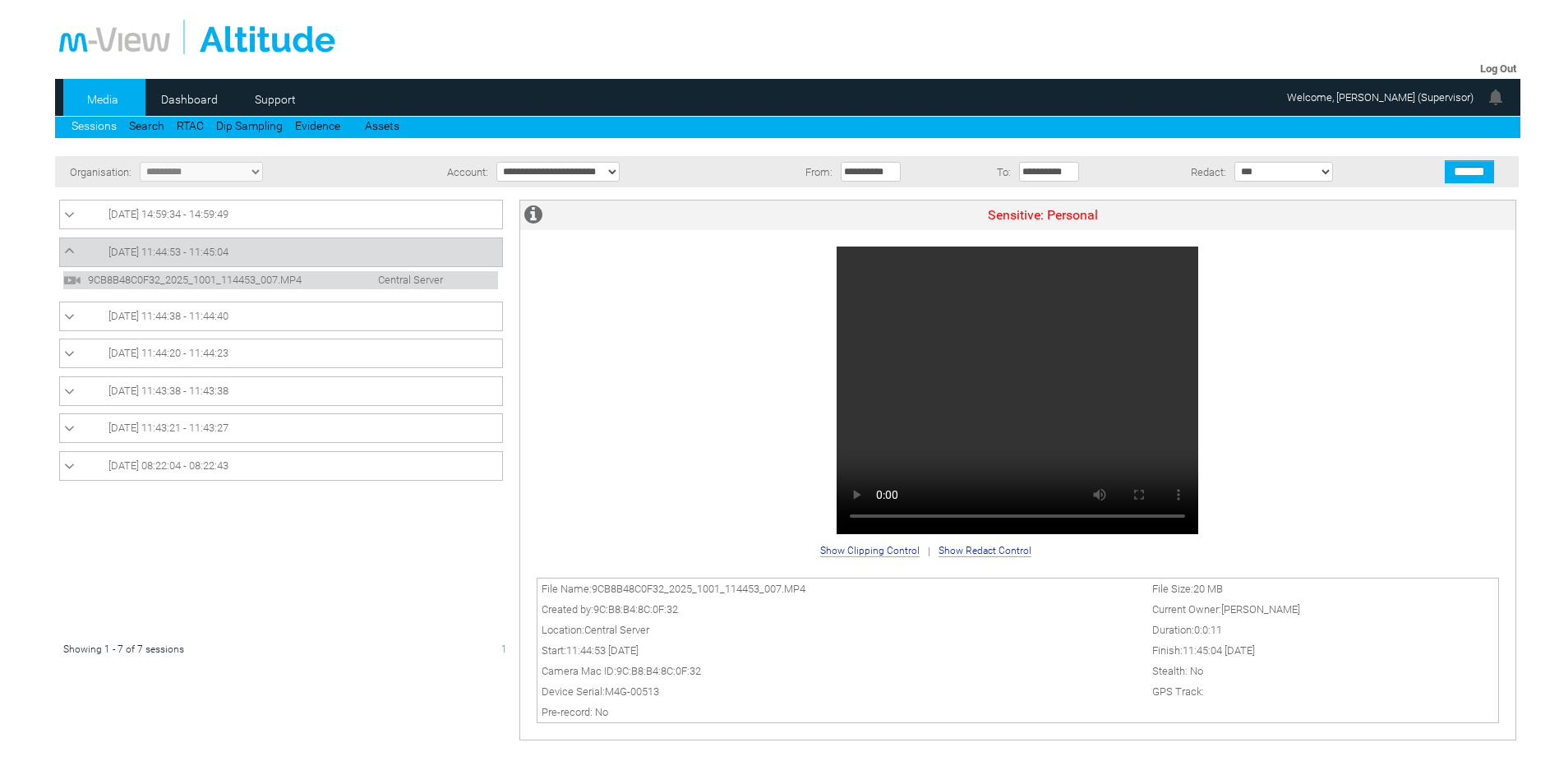
click at [287, 281] on span "9CB8B48C0F32_2025_1001_114453_007.MP4" at bounding box center [209, 280] width 250 height 12
click at [200, 248] on span "[DATE] 11:44:53 - 11:45:04" at bounding box center [168, 252] width 120 height 12
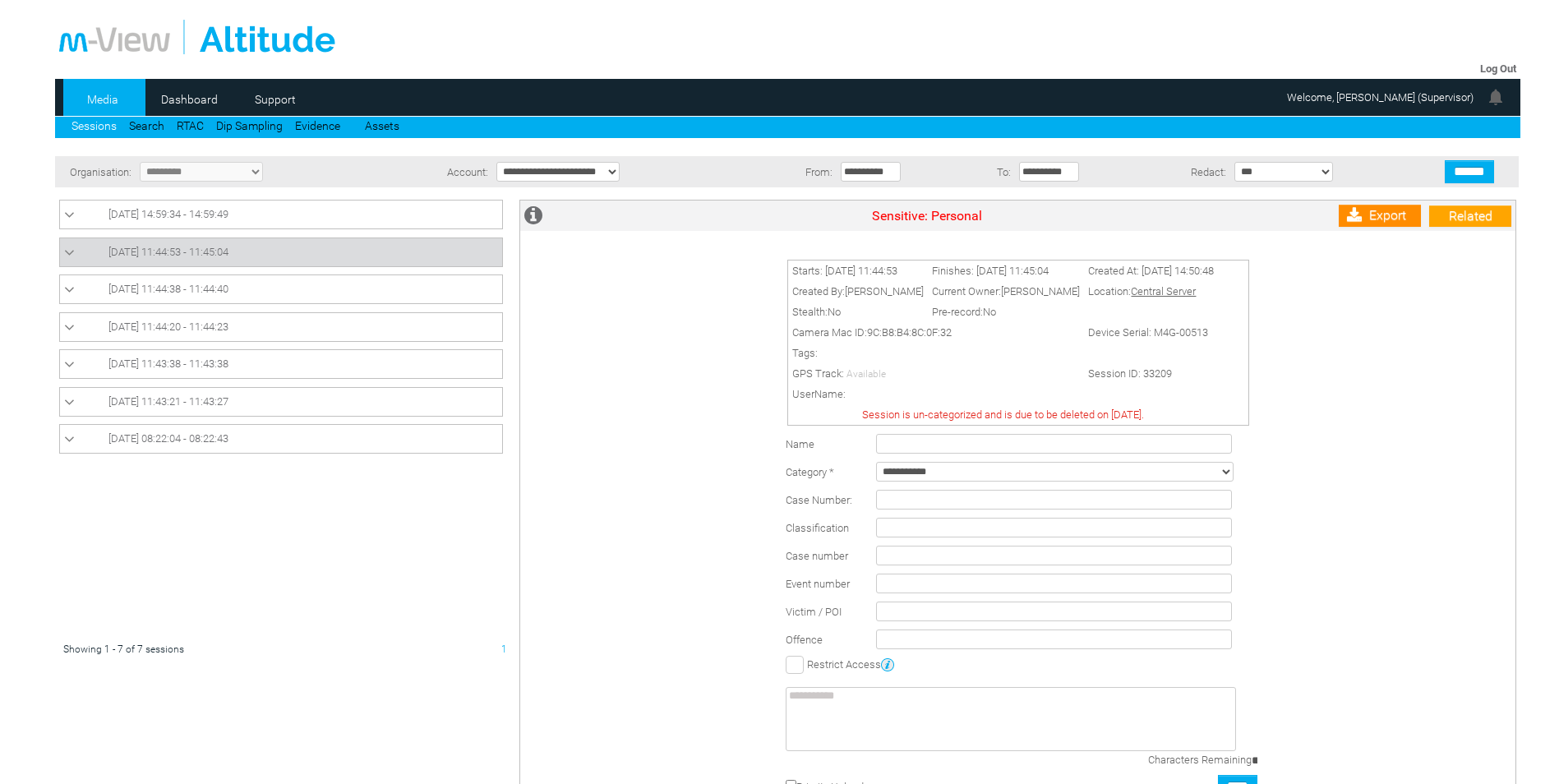
click at [1381, 215] on link "Export" at bounding box center [1380, 215] width 82 height 22
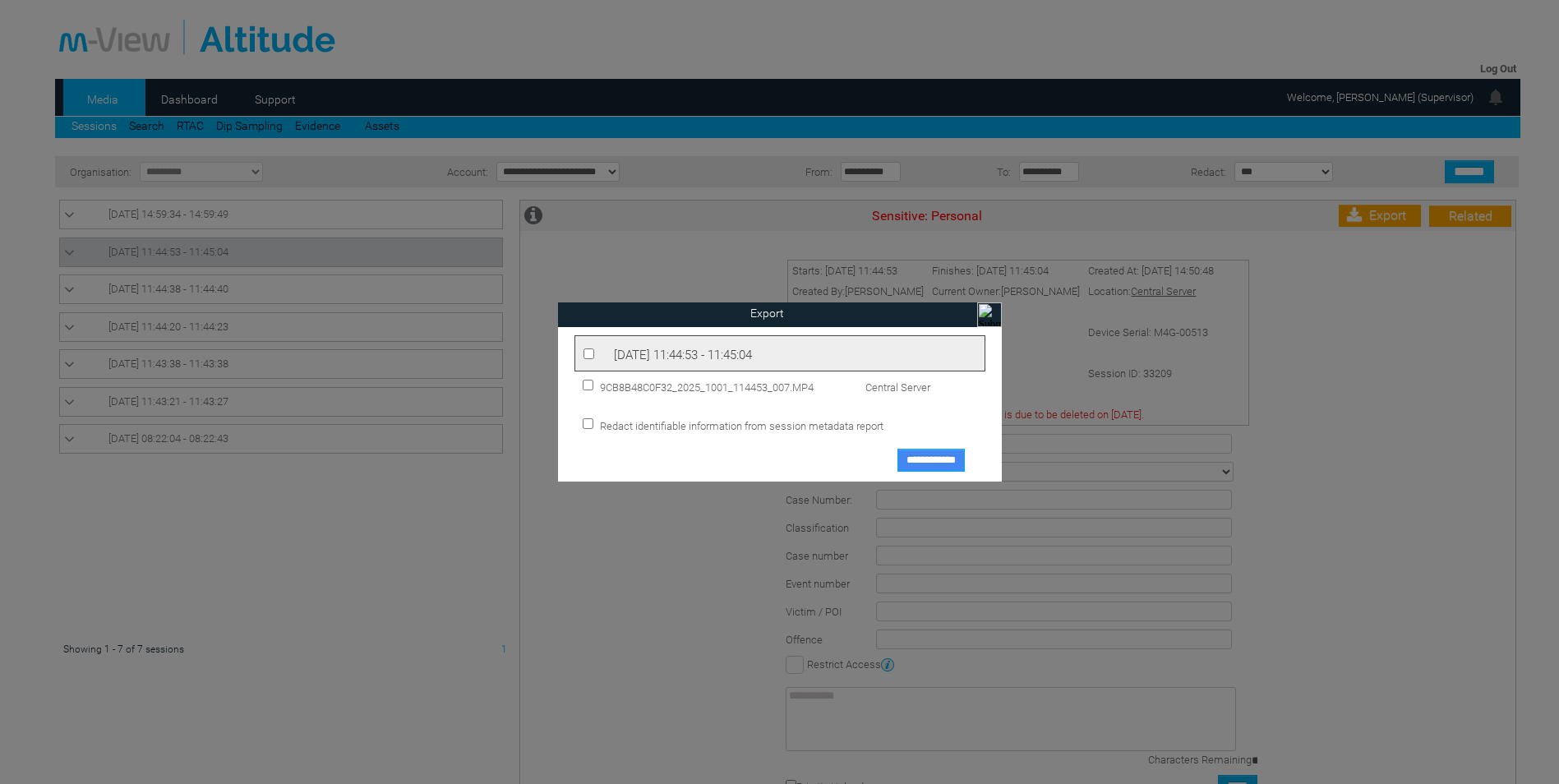
click at [947, 462] on input "**********" at bounding box center [930, 460] width 67 height 23
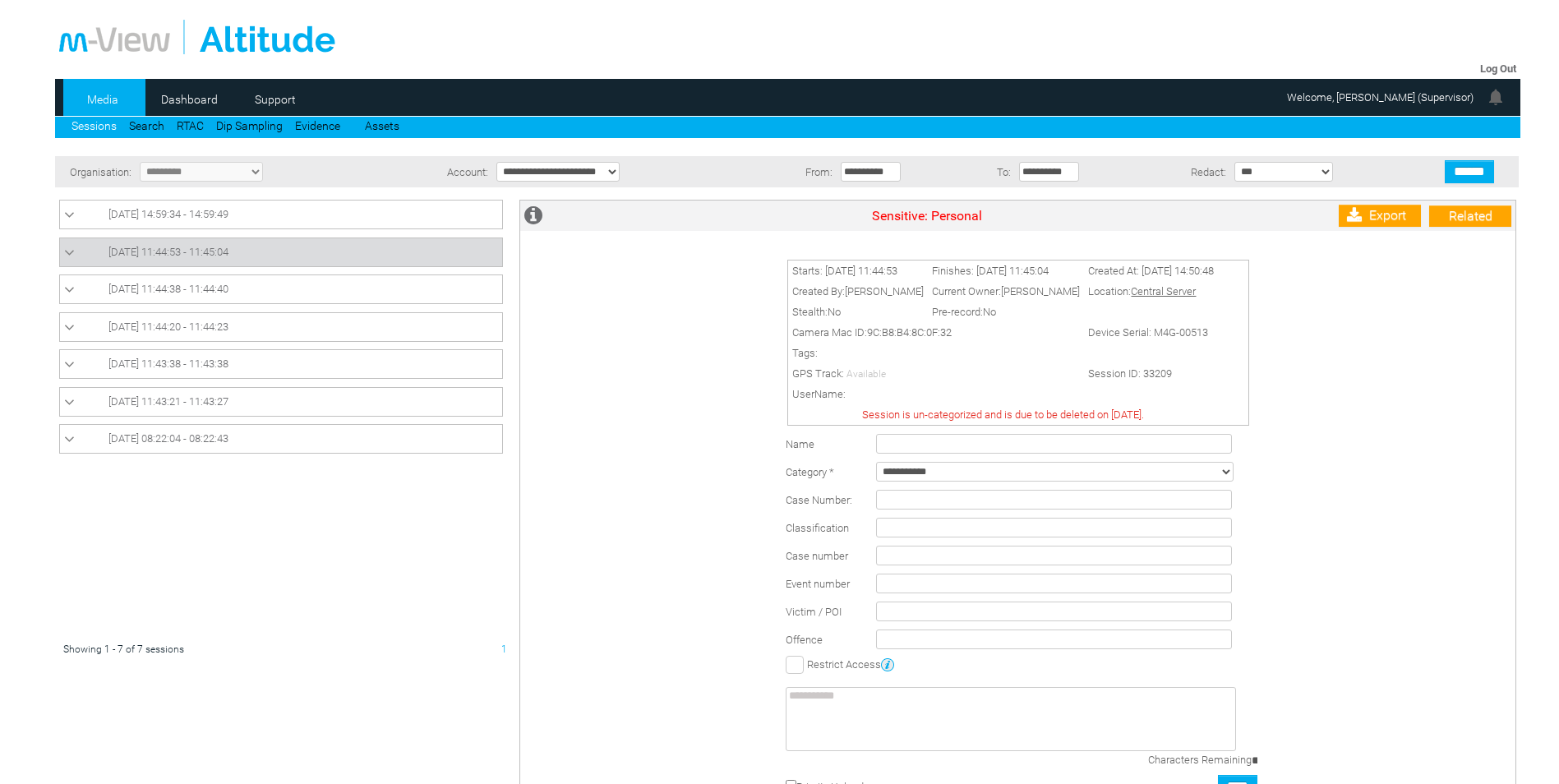
click at [70, 251] on icon at bounding box center [69, 253] width 11 height 17
click at [106, 282] on span "9CB8B48C0F32_2025_1001_114453_007.MP4" at bounding box center [209, 280] width 250 height 12
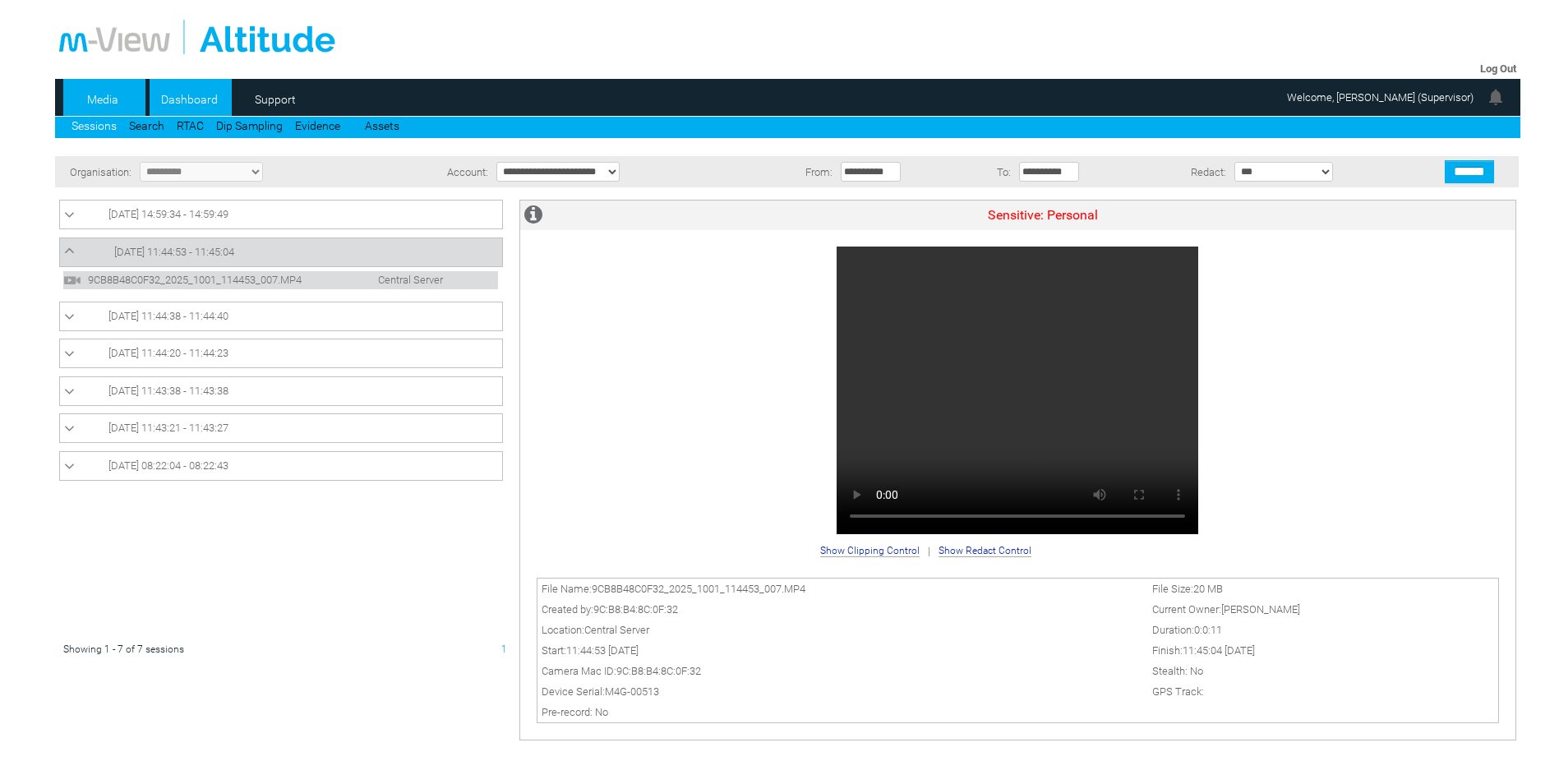
click at [217, 99] on link "Dashboard" at bounding box center [189, 100] width 80 height 24
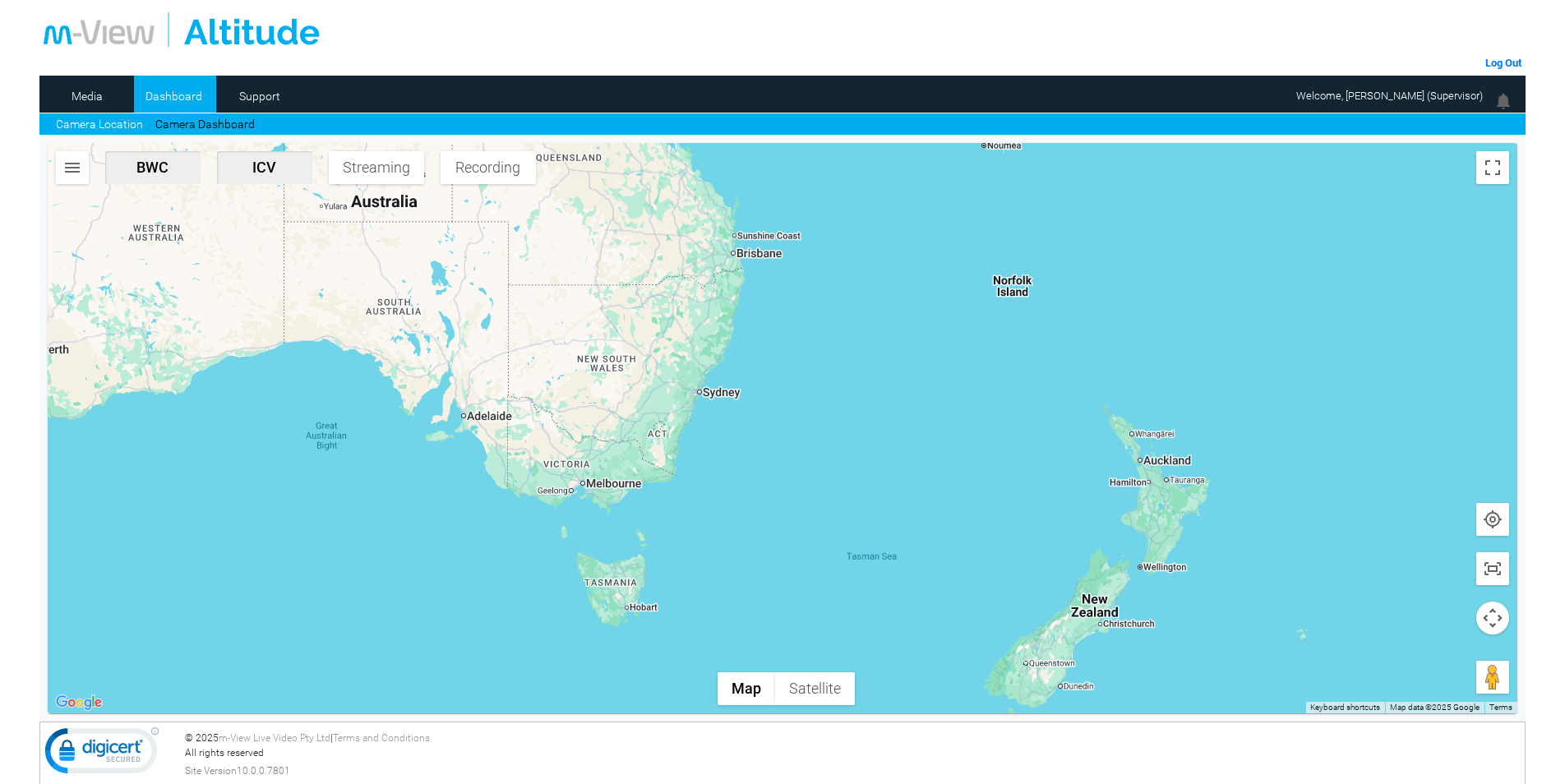
drag, startPoint x: 432, startPoint y: 294, endPoint x: 759, endPoint y: 536, distance: 406.8
click at [766, 572] on div at bounding box center [782, 428] width 1470 height 570
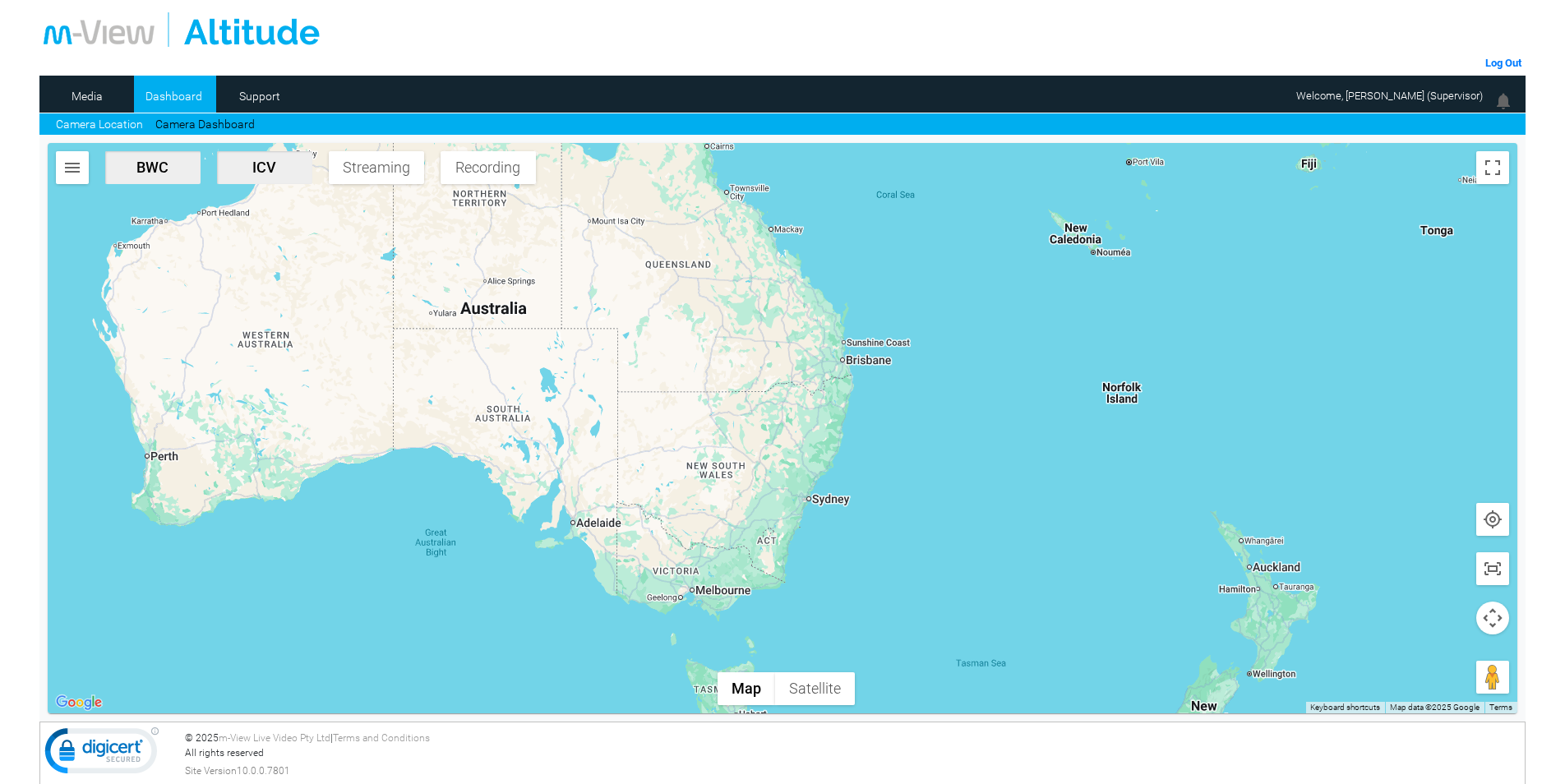
drag, startPoint x: 728, startPoint y: 419, endPoint x: 821, endPoint y: 520, distance: 137.3
click at [821, 520] on div at bounding box center [782, 428] width 1470 height 570
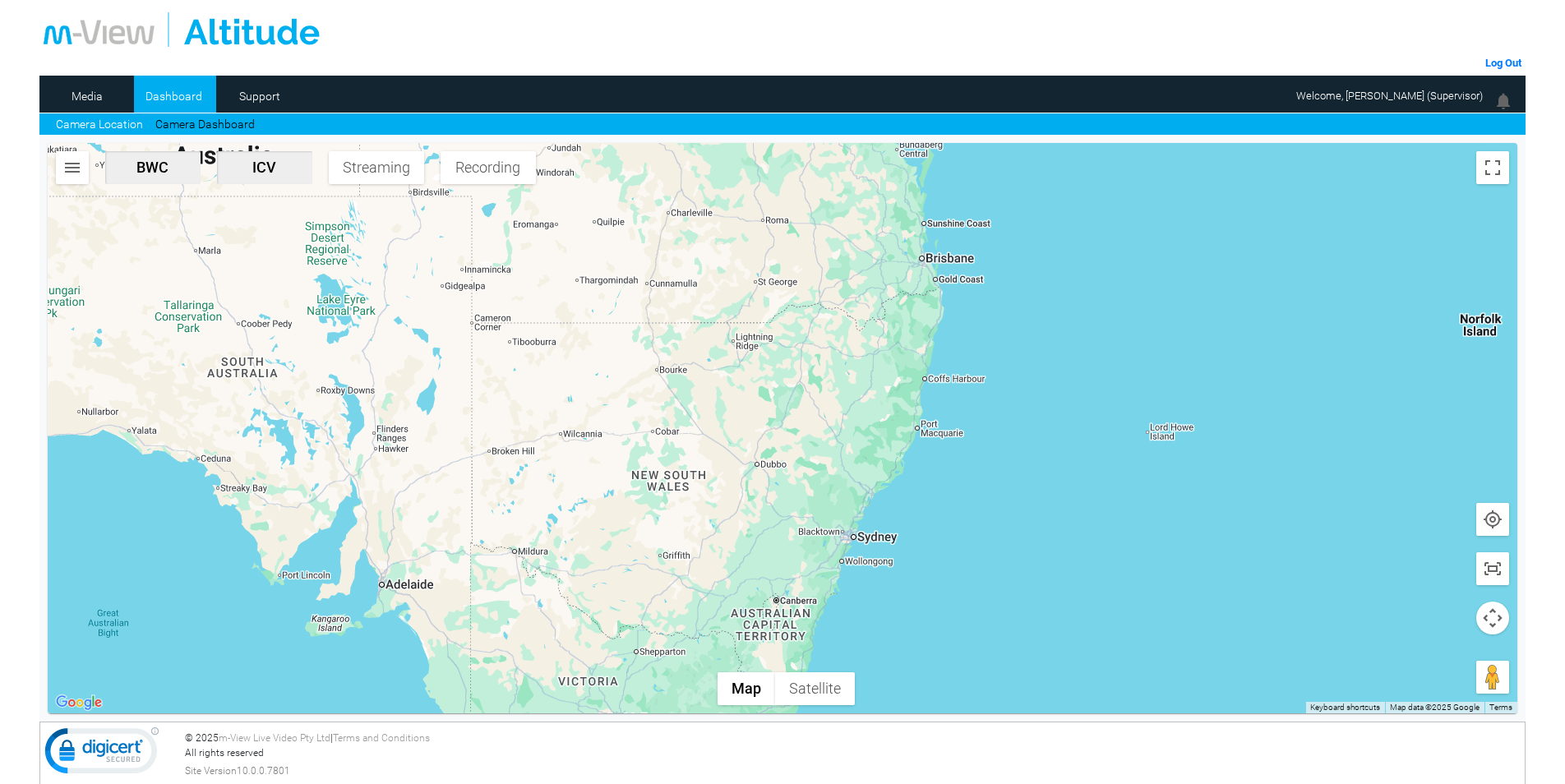
drag, startPoint x: 756, startPoint y: 492, endPoint x: 849, endPoint y: 436, distance: 108.6
click at [848, 448] on div at bounding box center [782, 428] width 1470 height 570
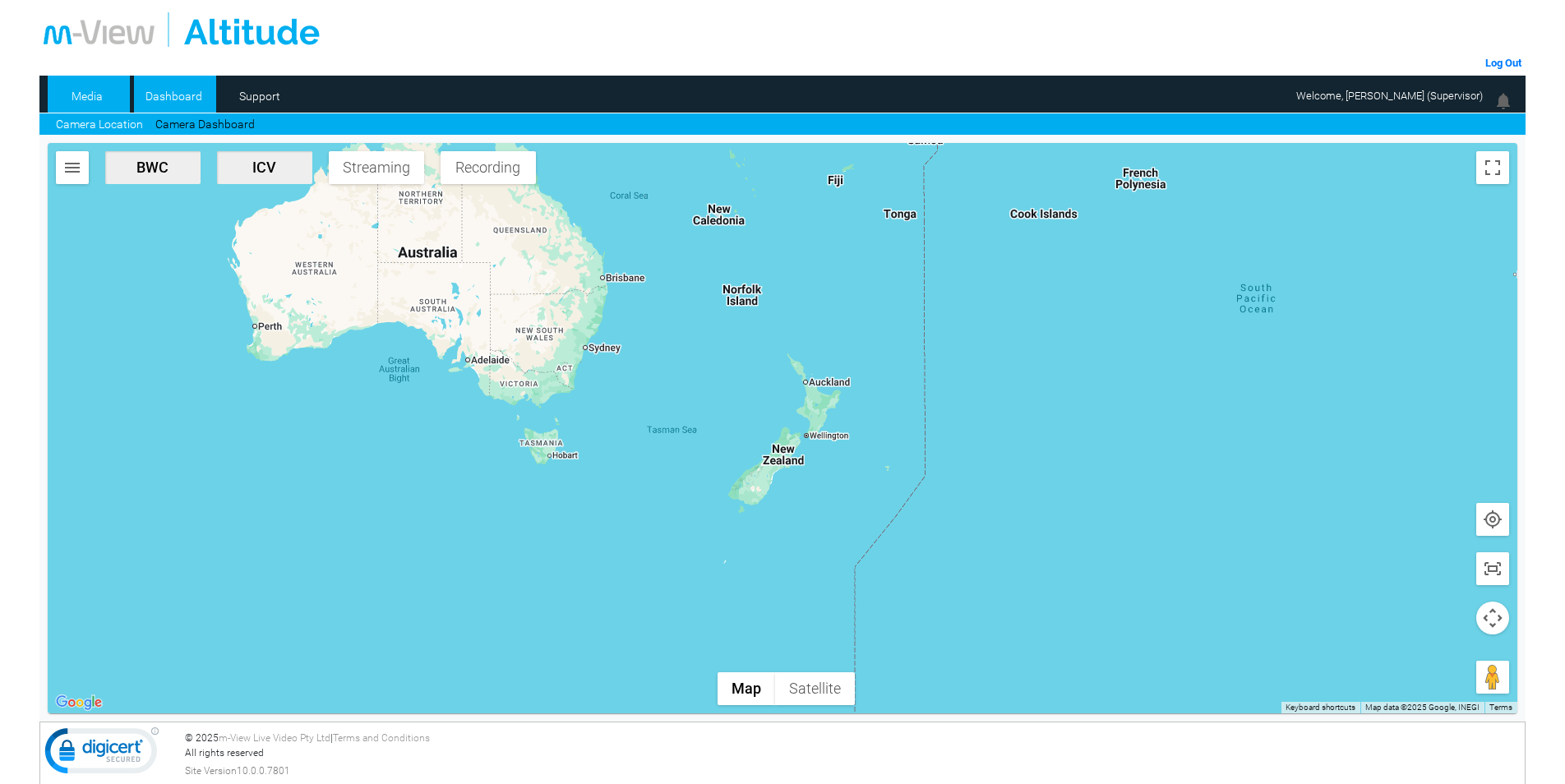
click at [104, 94] on link "Media" at bounding box center [87, 96] width 80 height 24
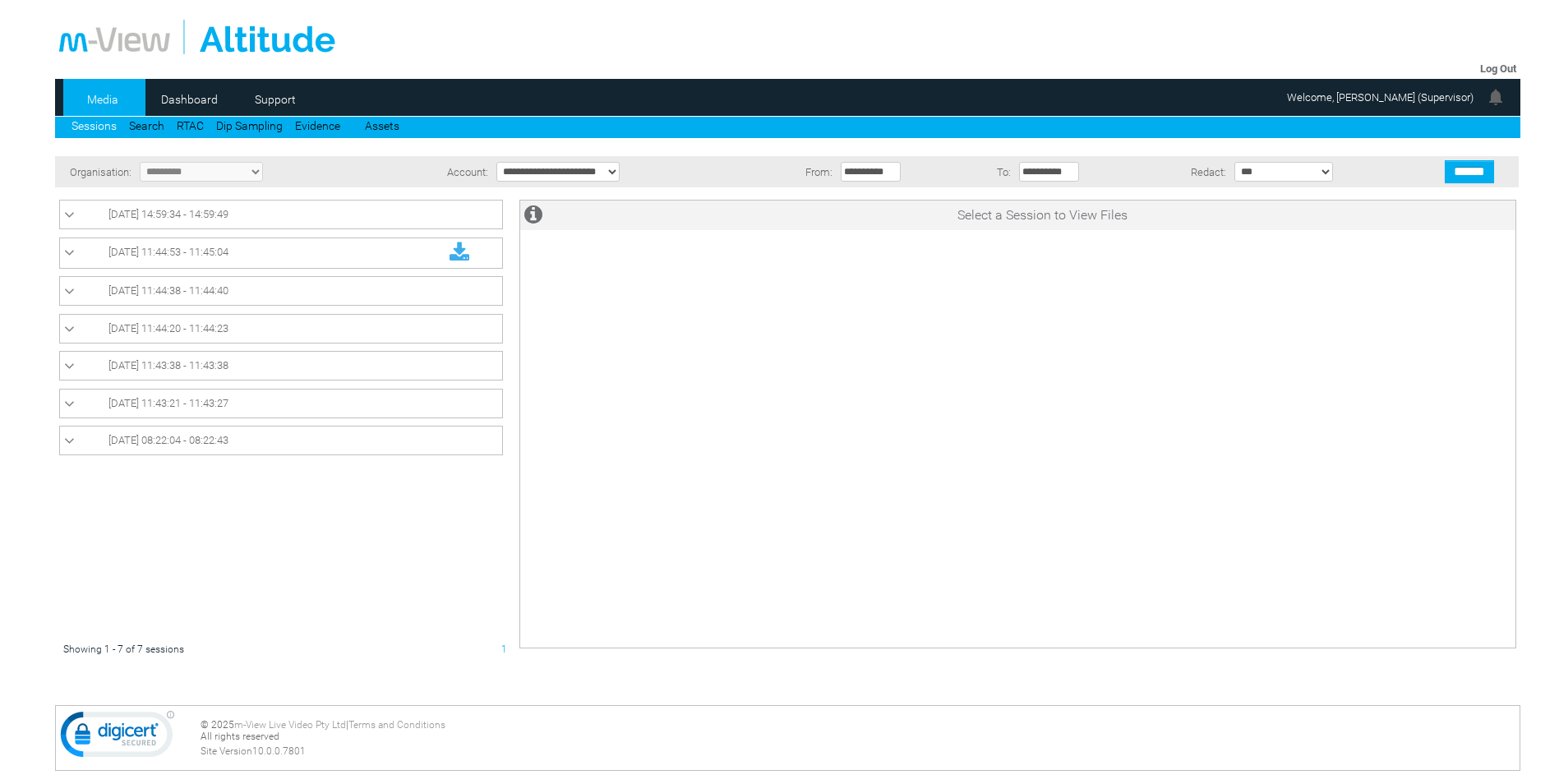
click at [67, 294] on icon at bounding box center [69, 291] width 11 height 17
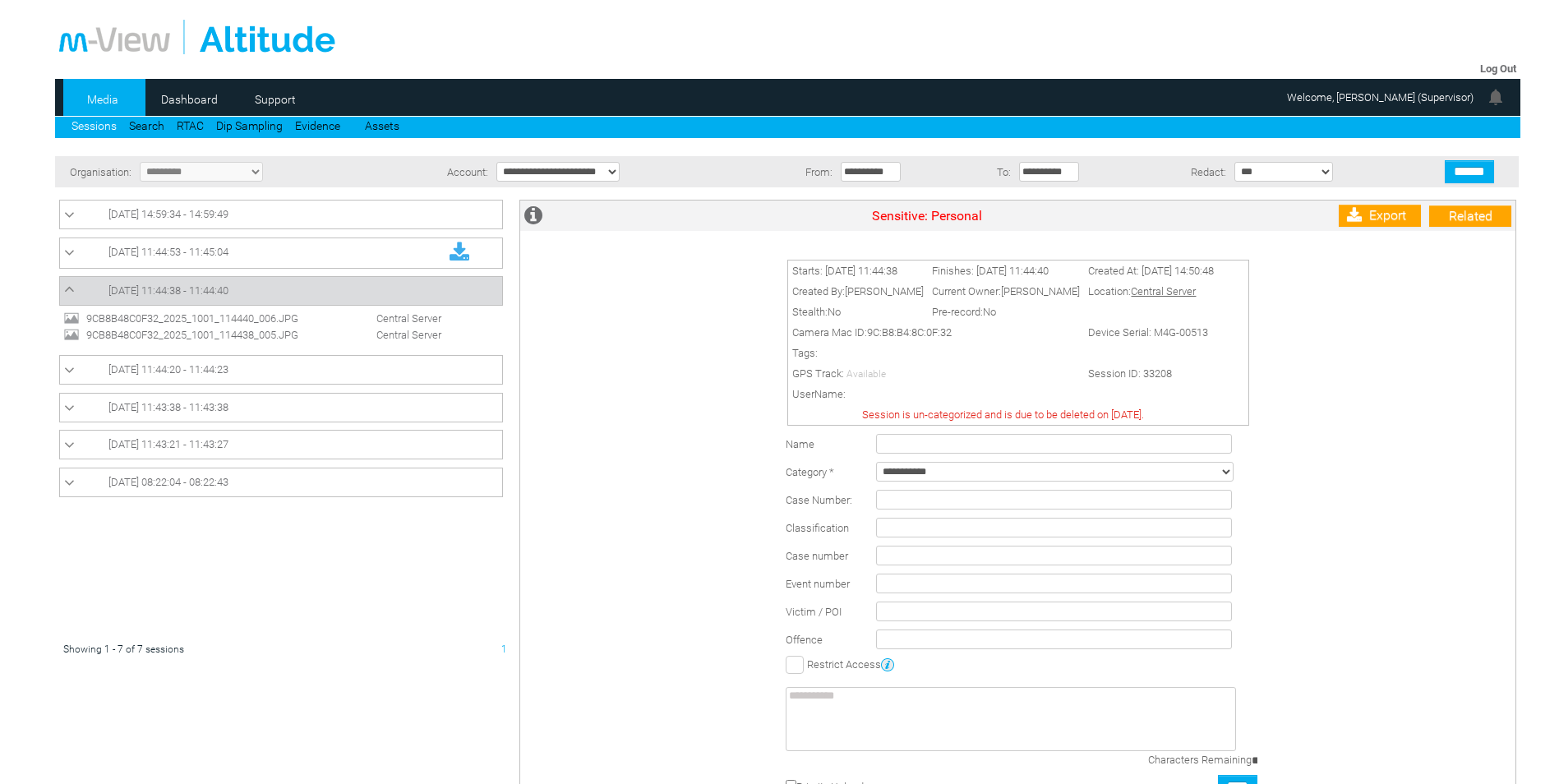
click at [121, 335] on span "9CB8B48C0F32_2025_1001_114438_005.JPG" at bounding box center [207, 335] width 250 height 12
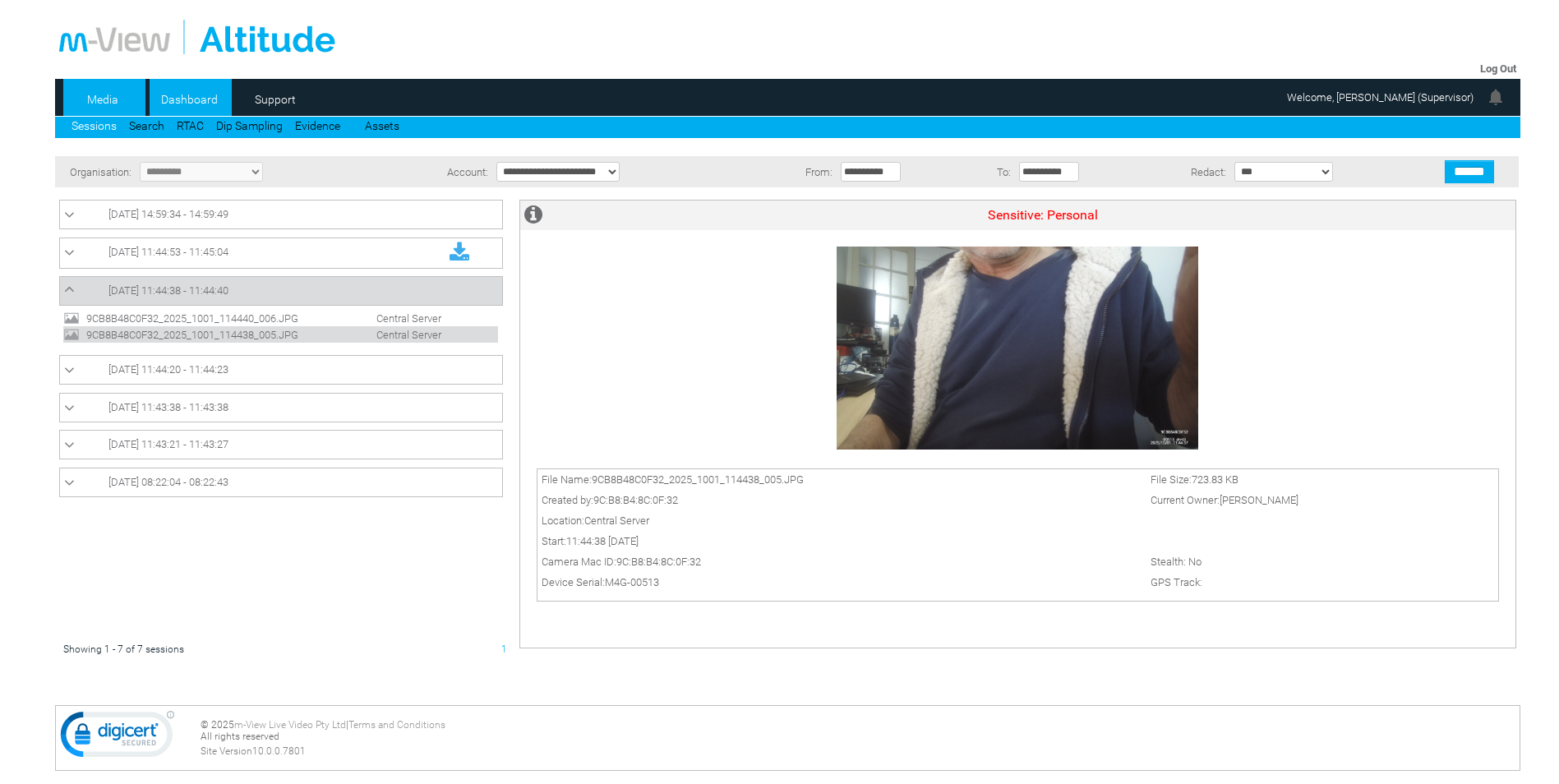
click at [211, 101] on link "Dashboard" at bounding box center [189, 100] width 80 height 24
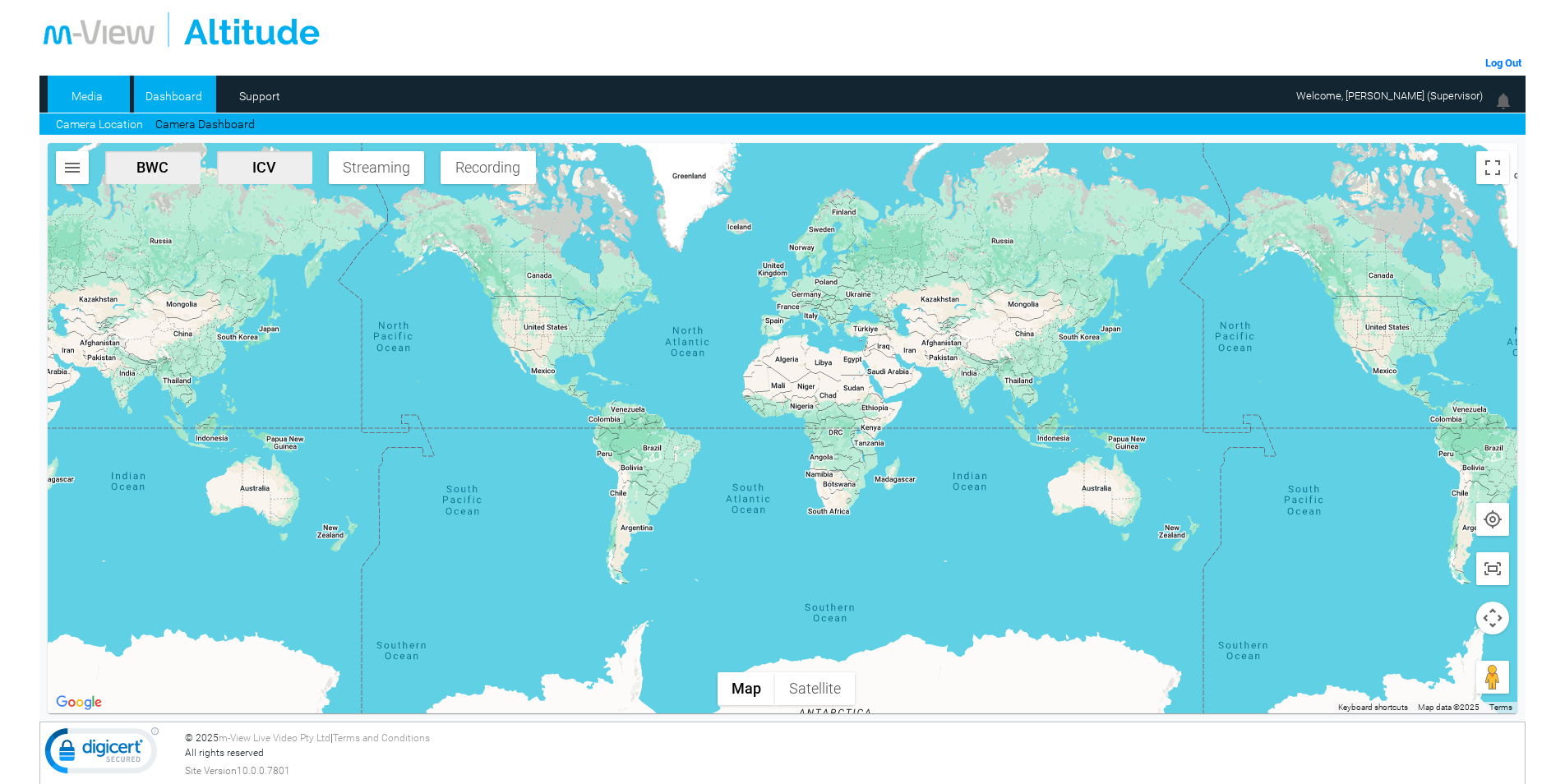
click at [96, 88] on link "Media" at bounding box center [87, 96] width 80 height 24
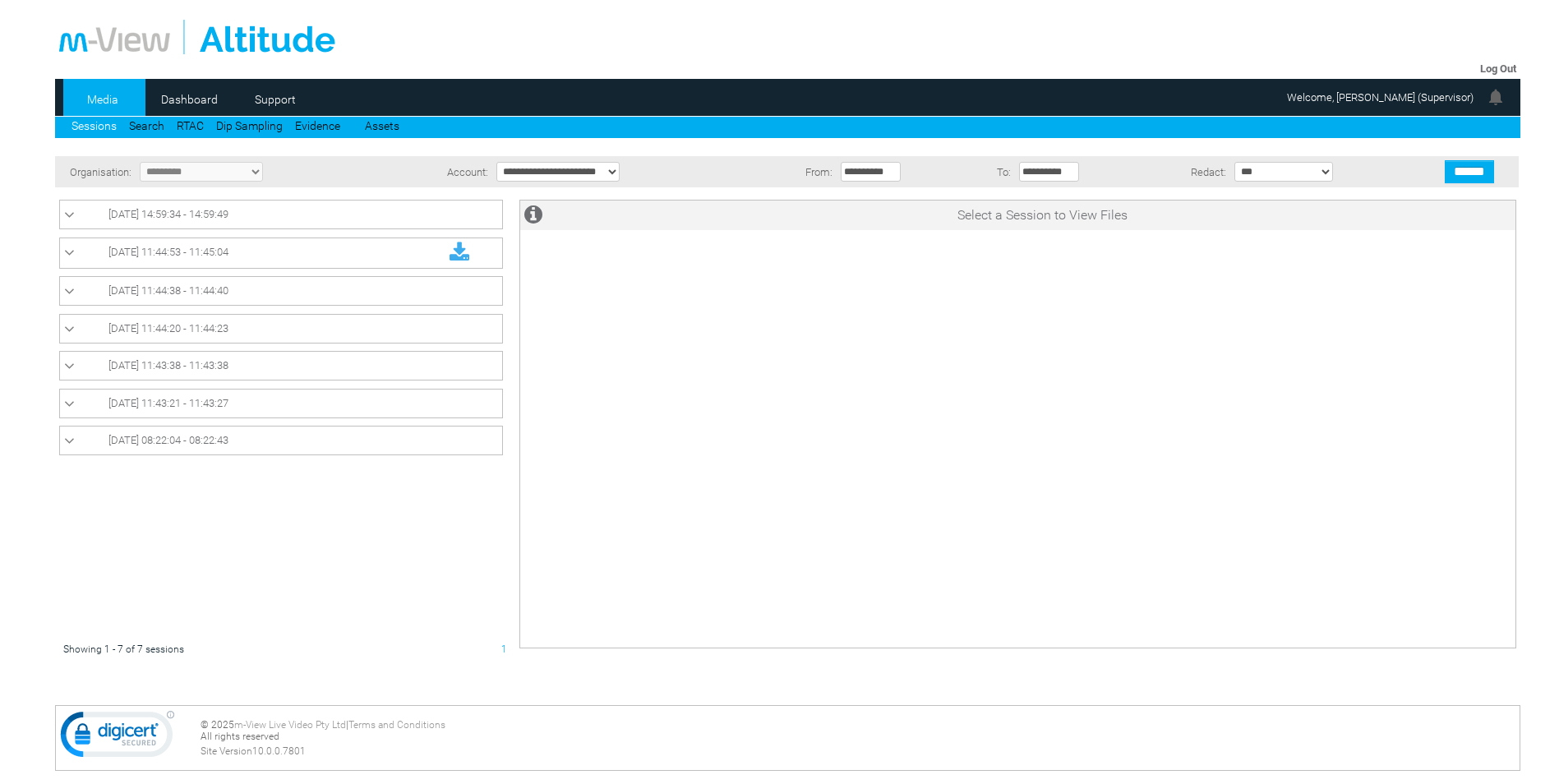
click at [73, 256] on icon at bounding box center [69, 253] width 11 height 17
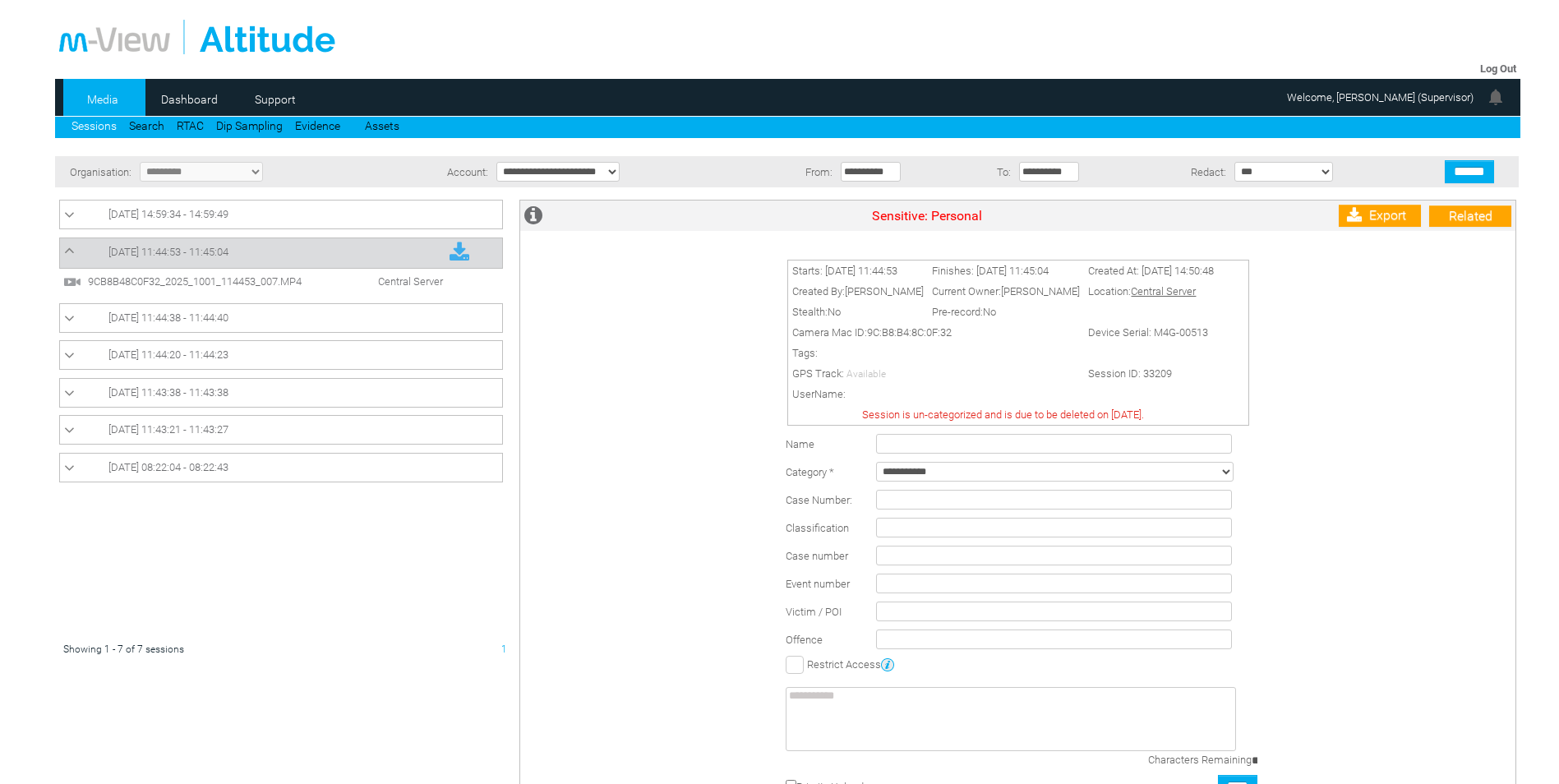
click at [121, 280] on span "9CB8B48C0F32_2025_1001_114453_007.MP4" at bounding box center [209, 282] width 250 height 12
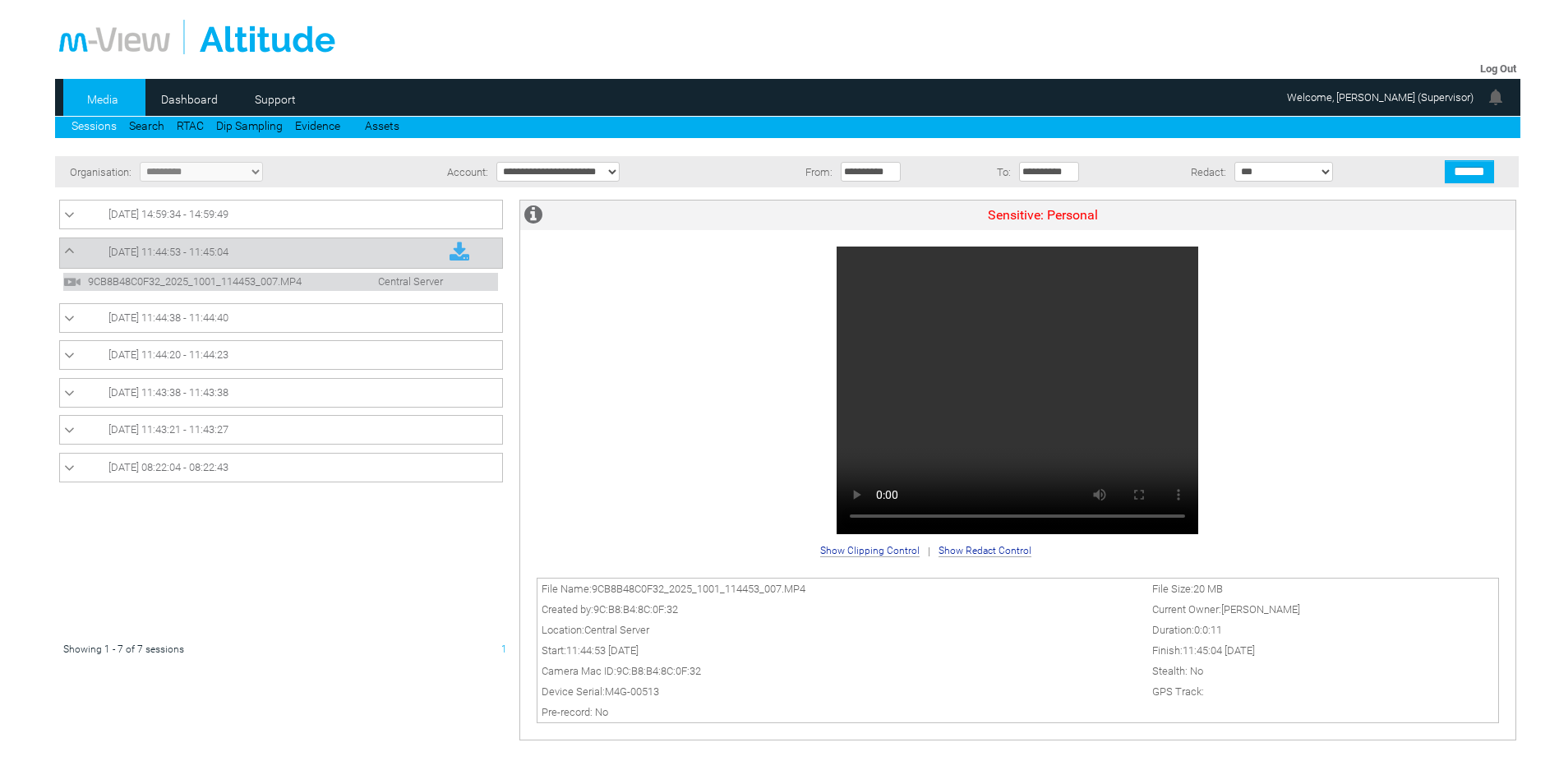
click at [135, 250] on span "[DATE] 11:44:53 - 11:45:04" at bounding box center [168, 252] width 120 height 12
